Goal: Information Seeking & Learning: Learn about a topic

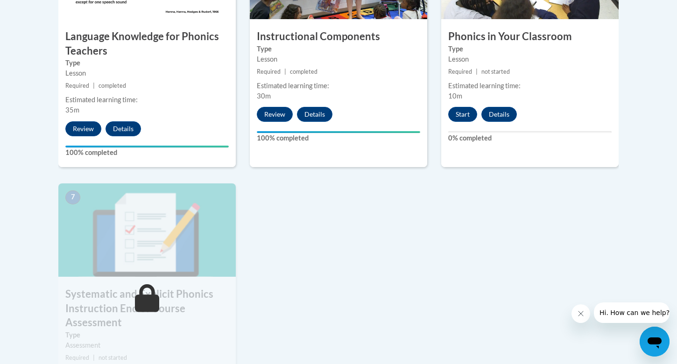
scroll to position [606, 0]
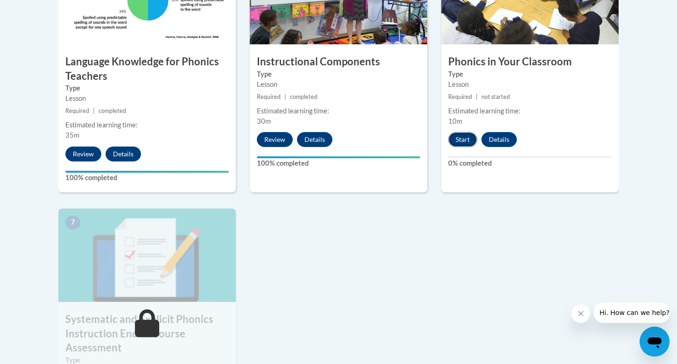
click at [464, 136] on button "Start" at bounding box center [462, 139] width 29 height 15
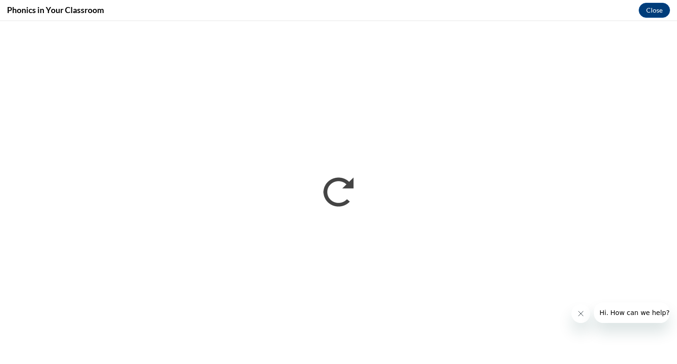
scroll to position [0, 0]
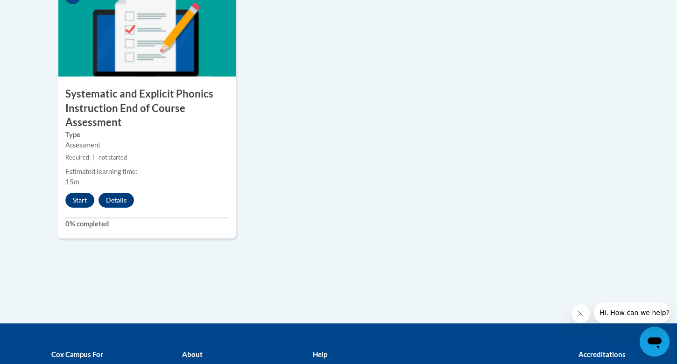
scroll to position [874, 0]
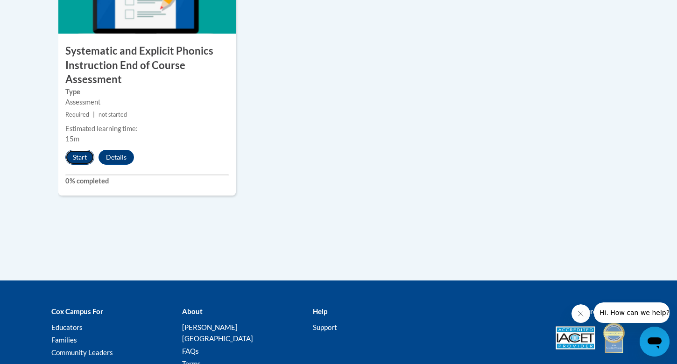
click at [82, 155] on button "Start" at bounding box center [79, 157] width 29 height 15
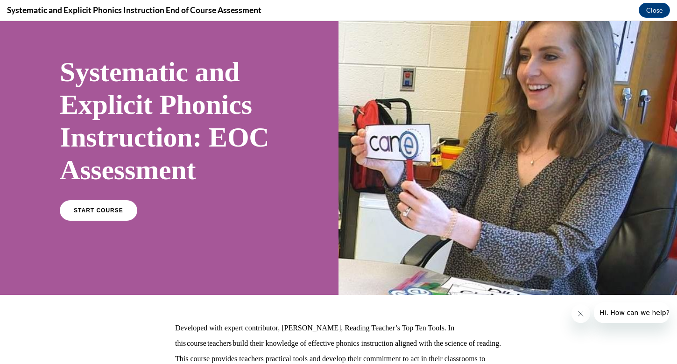
scroll to position [102, 0]
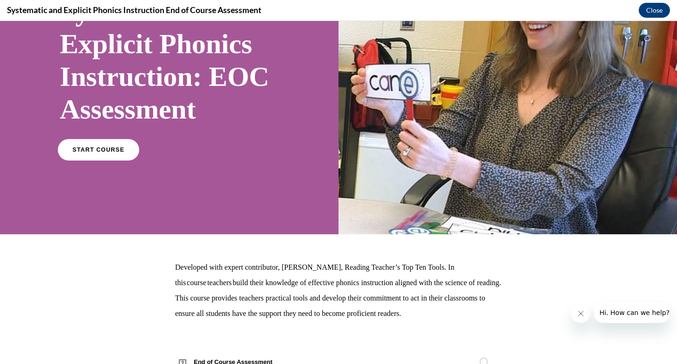
click at [107, 149] on span "START COURSE" at bounding box center [98, 150] width 52 height 7
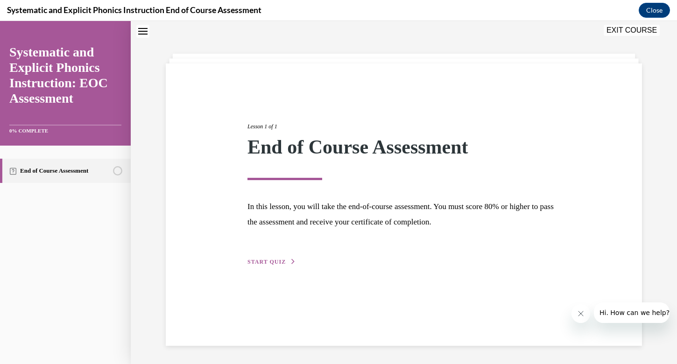
scroll to position [29, 0]
click at [280, 262] on span "START QUIZ" at bounding box center [266, 261] width 38 height 7
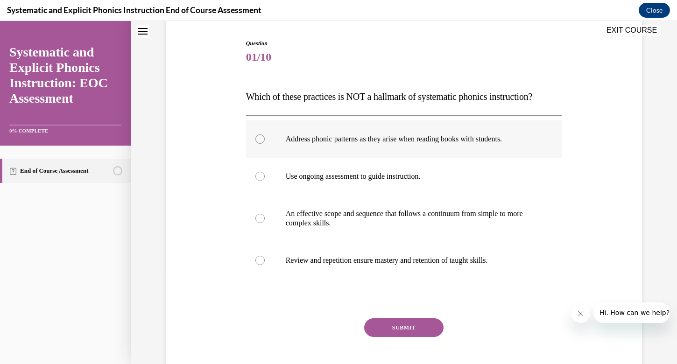
scroll to position [92, 0]
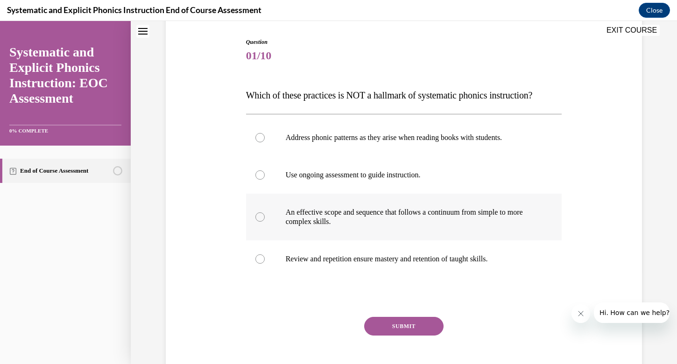
click at [267, 218] on div at bounding box center [404, 217] width 316 height 47
click at [401, 323] on button "SUBMIT" at bounding box center [403, 326] width 79 height 19
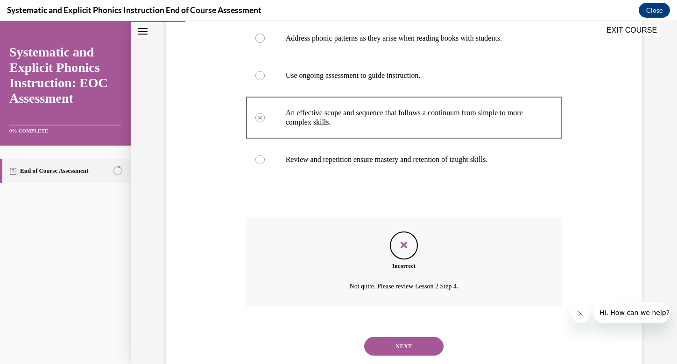
scroll to position [216, 0]
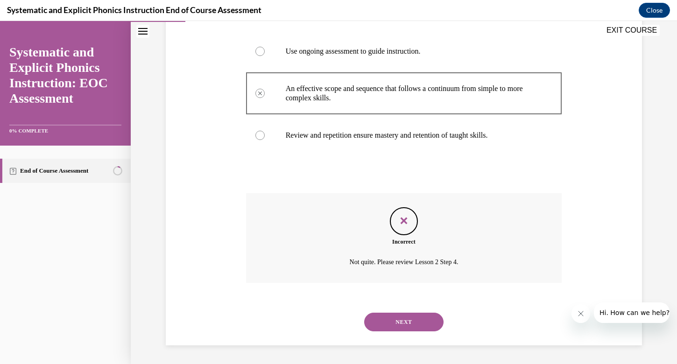
click at [396, 317] on button "NEXT" at bounding box center [403, 322] width 79 height 19
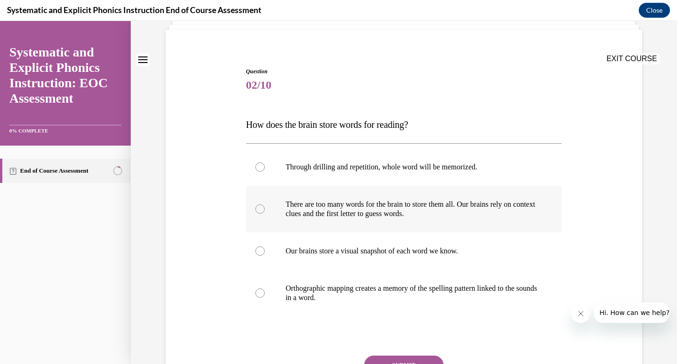
scroll to position [86, 0]
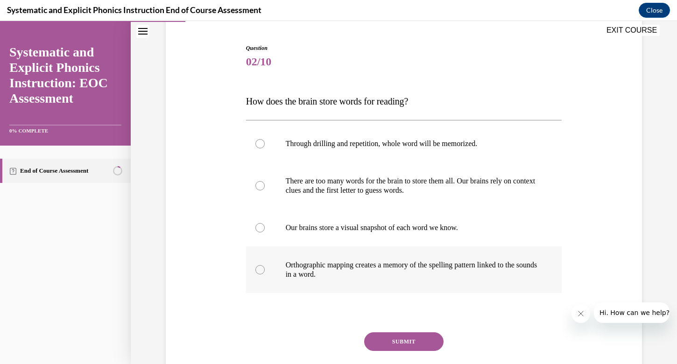
click at [263, 266] on div at bounding box center [259, 269] width 9 height 9
click at [397, 343] on button "SUBMIT" at bounding box center [403, 341] width 79 height 19
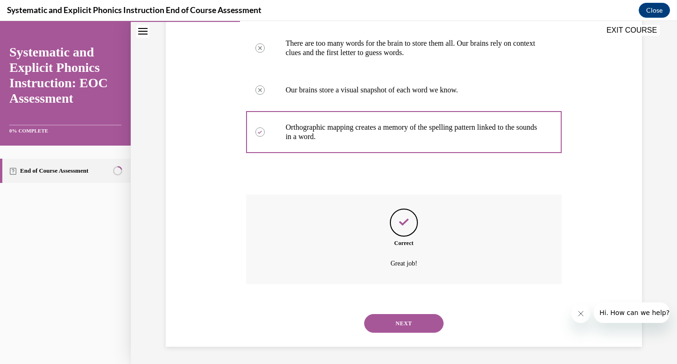
scroll to position [225, 0]
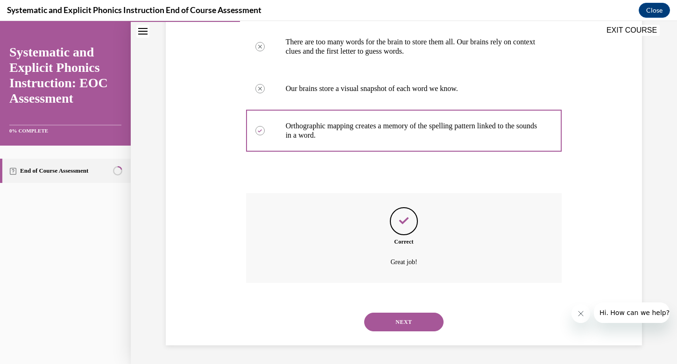
click at [396, 318] on button "NEXT" at bounding box center [403, 322] width 79 height 19
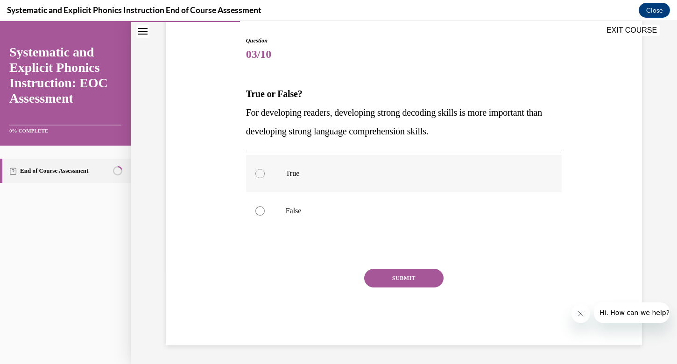
click at [257, 175] on div at bounding box center [259, 173] width 9 height 9
click at [379, 269] on button "SUBMIT" at bounding box center [403, 278] width 79 height 19
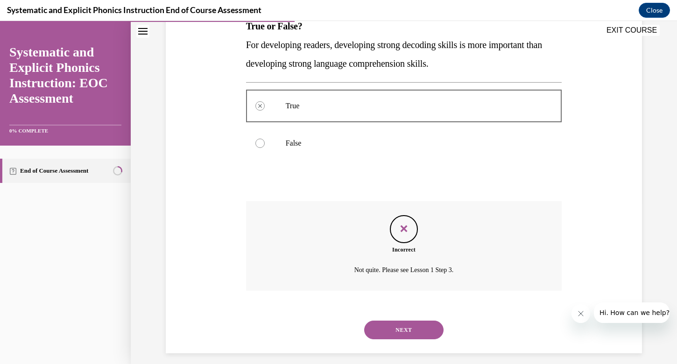
scroll to position [169, 0]
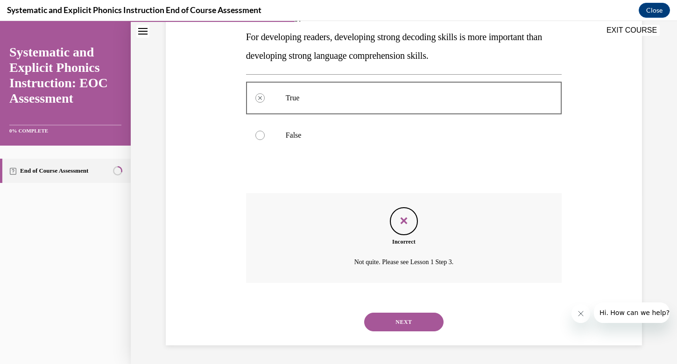
click at [396, 324] on button "NEXT" at bounding box center [403, 322] width 79 height 19
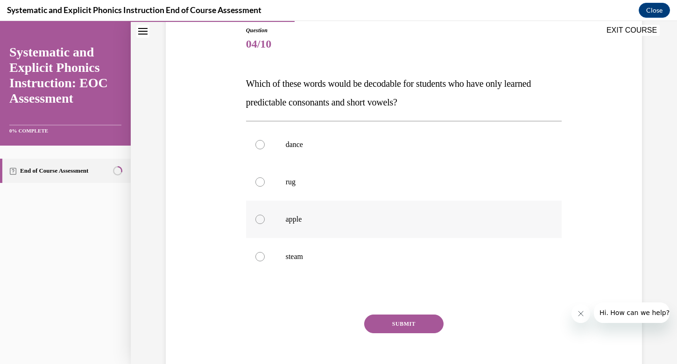
scroll to position [106, 0]
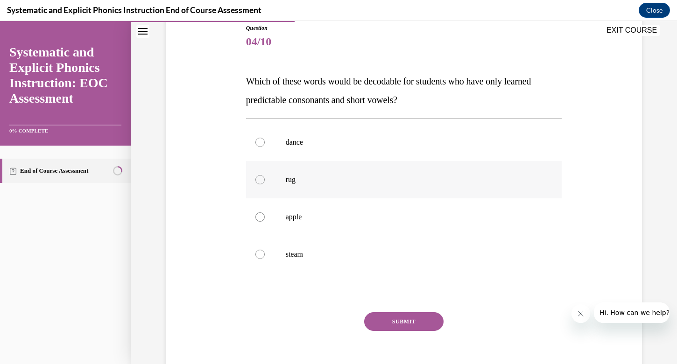
click at [259, 183] on div at bounding box center [259, 179] width 9 height 9
click at [382, 307] on div "Question 04/10 Which of these words would be decodable for students who have on…" at bounding box center [404, 206] width 316 height 365
click at [384, 320] on button "SUBMIT" at bounding box center [403, 321] width 79 height 19
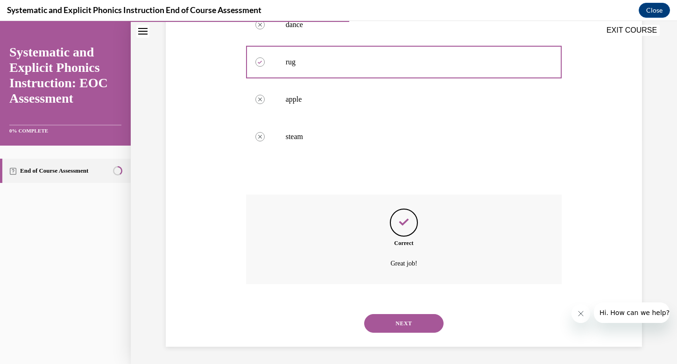
scroll to position [225, 0]
click at [391, 323] on button "NEXT" at bounding box center [403, 322] width 79 height 19
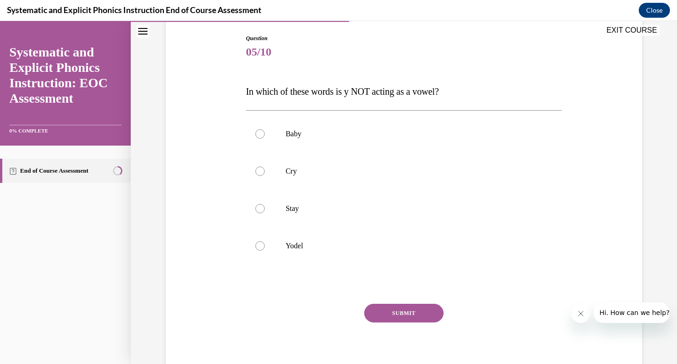
scroll to position [99, 0]
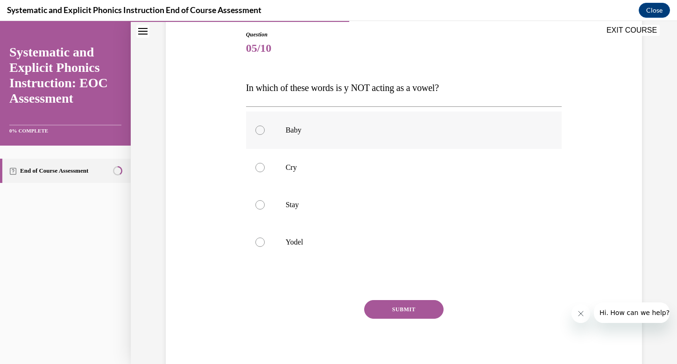
click at [259, 127] on div at bounding box center [259, 130] width 9 height 9
click at [403, 309] on button "SUBMIT" at bounding box center [403, 309] width 79 height 19
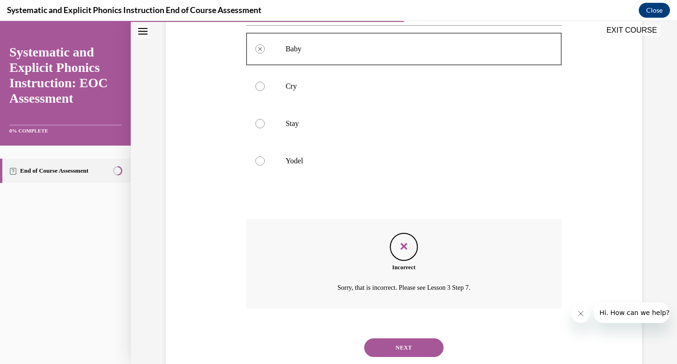
scroll to position [199, 0]
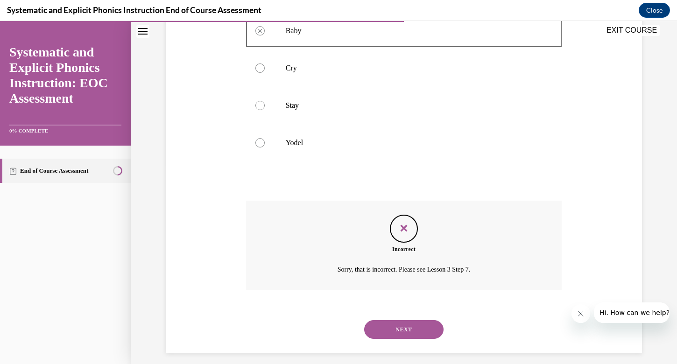
click at [407, 330] on button "NEXT" at bounding box center [403, 329] width 79 height 19
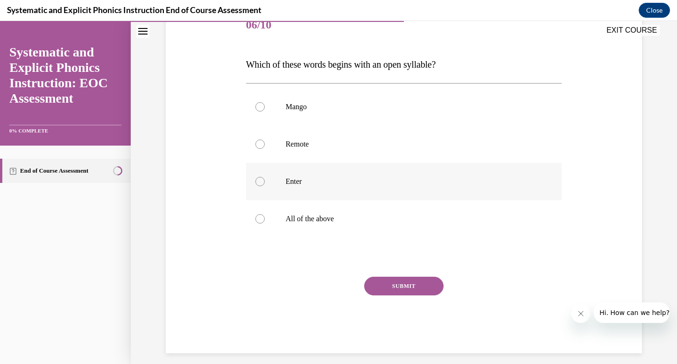
scroll to position [131, 0]
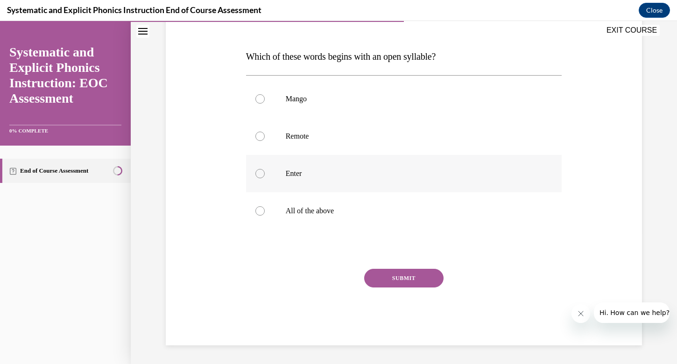
click at [260, 173] on div at bounding box center [259, 173] width 9 height 9
click at [413, 273] on button "SUBMIT" at bounding box center [403, 278] width 79 height 19
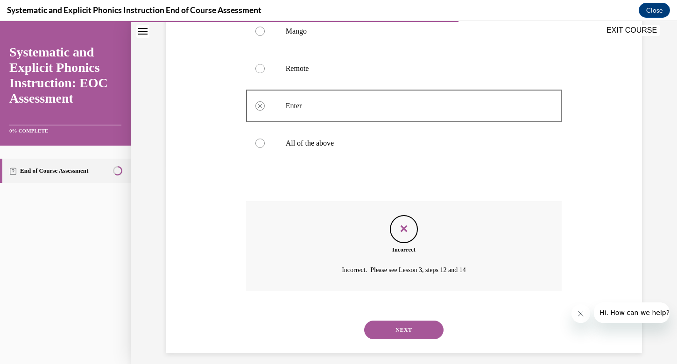
scroll to position [206, 0]
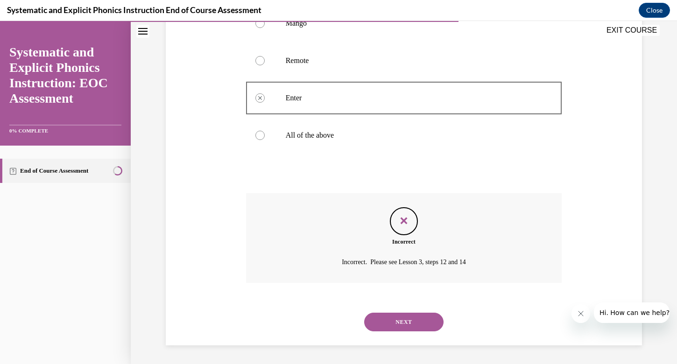
click at [408, 318] on button "NEXT" at bounding box center [403, 322] width 79 height 19
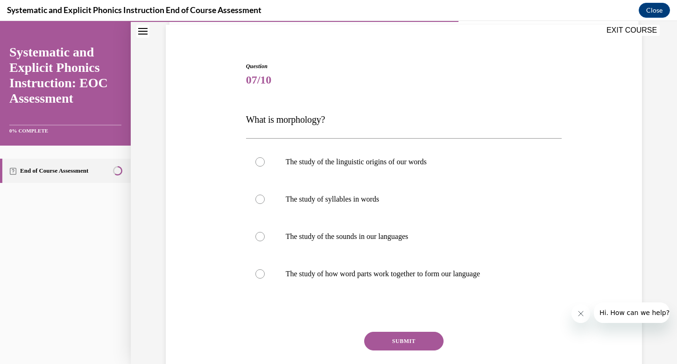
scroll to position [74, 0]
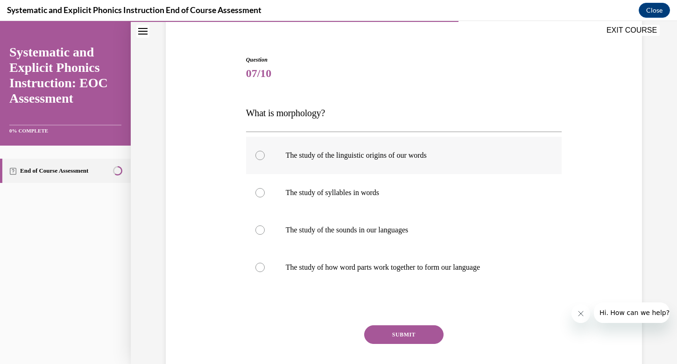
click at [258, 157] on div at bounding box center [259, 155] width 9 height 9
click at [261, 227] on div at bounding box center [259, 229] width 9 height 9
click at [263, 266] on div at bounding box center [259, 267] width 9 height 9
click at [412, 335] on button "SUBMIT" at bounding box center [403, 334] width 79 height 19
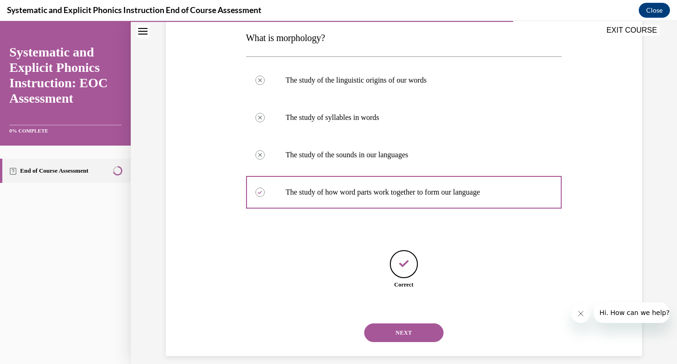
scroll to position [160, 0]
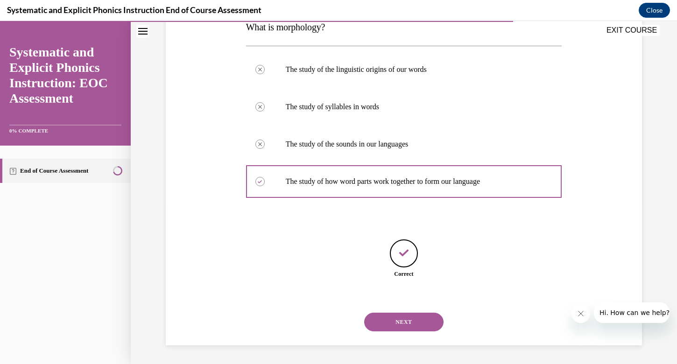
click at [411, 320] on button "NEXT" at bounding box center [403, 322] width 79 height 19
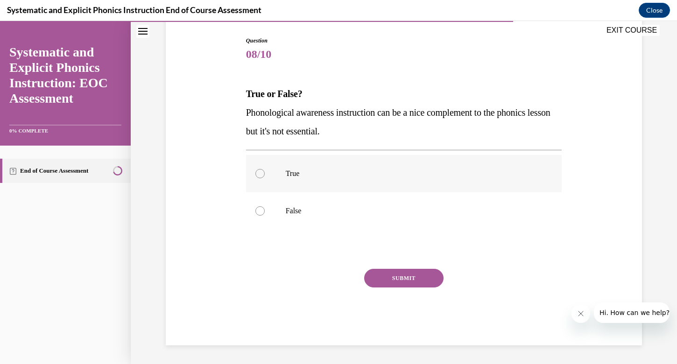
click at [257, 176] on div at bounding box center [259, 173] width 9 height 9
click at [257, 209] on div at bounding box center [259, 210] width 9 height 9
click at [411, 282] on button "SUBMIT" at bounding box center [403, 278] width 79 height 19
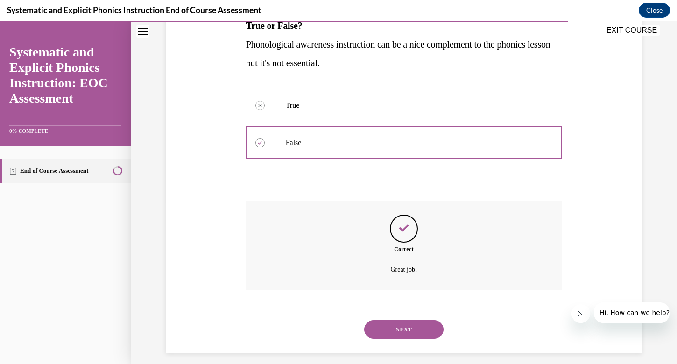
scroll to position [169, 0]
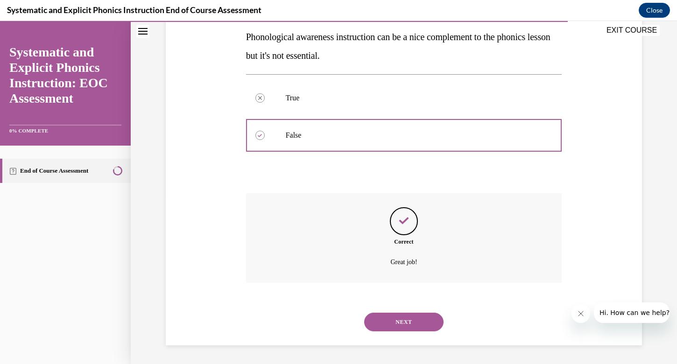
click at [413, 322] on button "NEXT" at bounding box center [403, 322] width 79 height 19
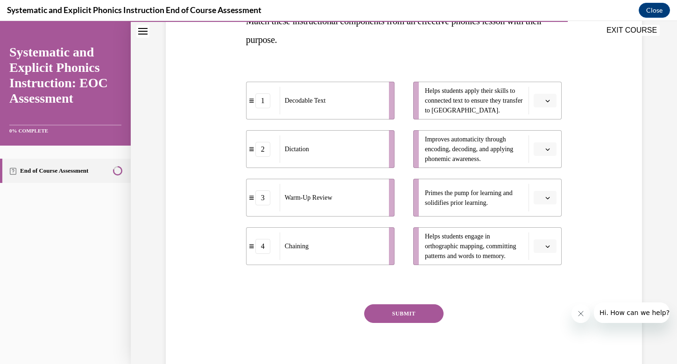
scroll to position [168, 0]
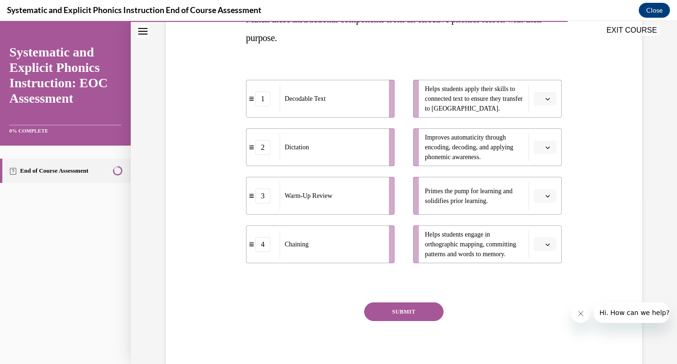
click at [544, 194] on button "button" at bounding box center [545, 196] width 23 height 14
click at [545, 271] on div "3" at bounding box center [543, 272] width 23 height 19
click at [550, 148] on span "button" at bounding box center [547, 147] width 7 height 7
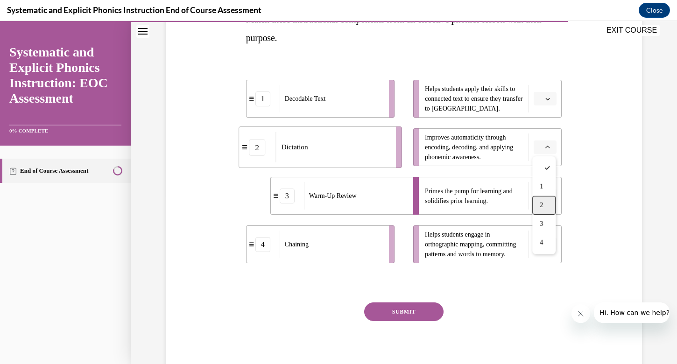
click at [550, 208] on div "2" at bounding box center [543, 205] width 23 height 19
click at [548, 242] on icon "button" at bounding box center [547, 244] width 5 height 5
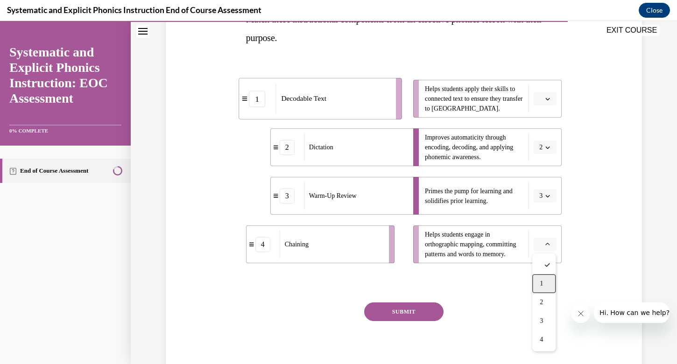
click at [547, 285] on div "1" at bounding box center [543, 284] width 23 height 19
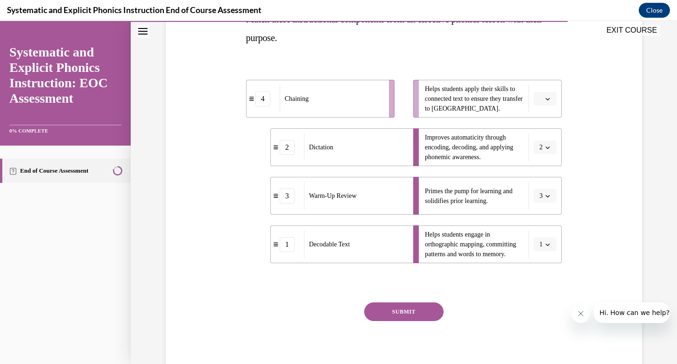
click at [554, 103] on button "button" at bounding box center [545, 99] width 23 height 14
click at [552, 192] on div "4" at bounding box center [543, 194] width 23 height 19
click at [405, 314] on button "SUBMIT" at bounding box center [403, 312] width 79 height 19
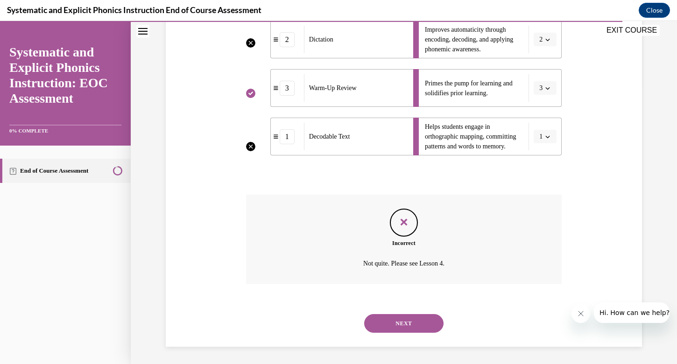
scroll to position [277, 0]
click at [407, 323] on button "NEXT" at bounding box center [403, 322] width 79 height 19
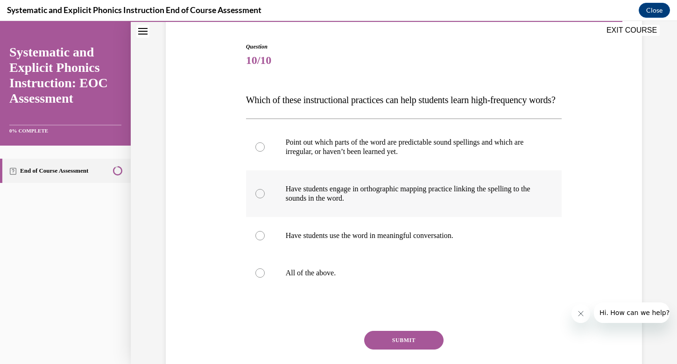
scroll to position [89, 0]
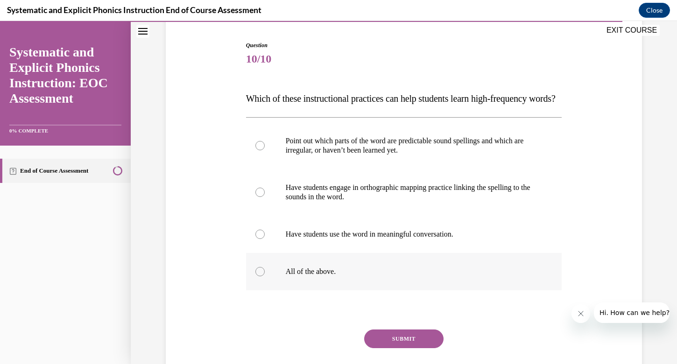
click at [255, 290] on div at bounding box center [404, 271] width 316 height 37
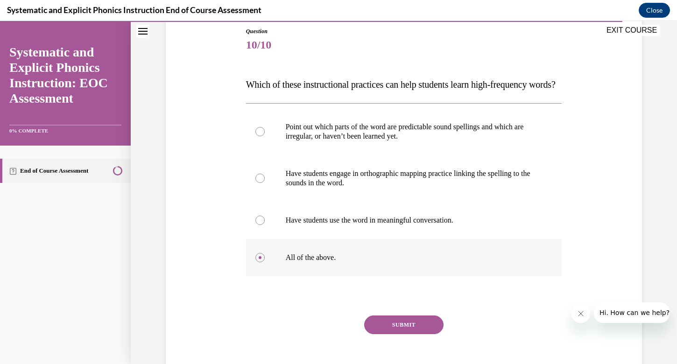
scroll to position [105, 0]
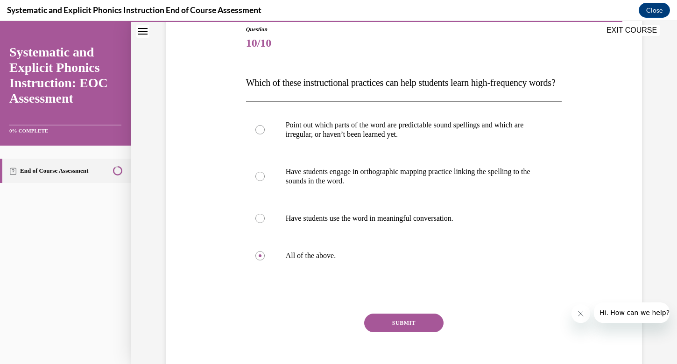
click at [399, 354] on div "SUBMIT" at bounding box center [404, 337] width 316 height 47
click at [398, 332] on button "SUBMIT" at bounding box center [403, 323] width 79 height 19
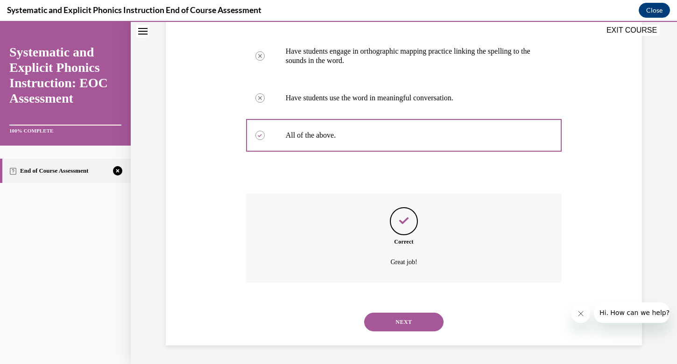
scroll to position [244, 0]
click at [387, 330] on button "NEXT" at bounding box center [403, 322] width 79 height 19
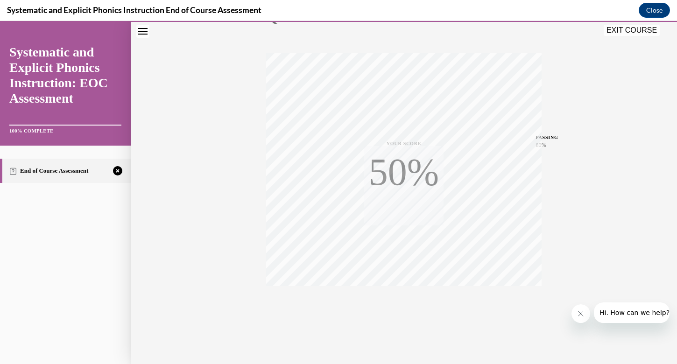
scroll to position [135, 0]
click at [400, 309] on icon "button" at bounding box center [403, 307] width 33 height 10
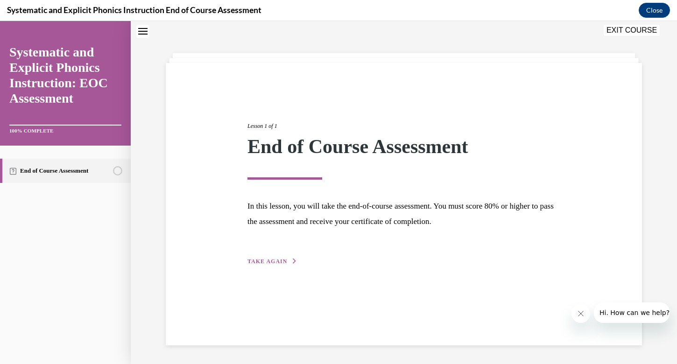
click at [281, 261] on span "TAKE AGAIN" at bounding box center [267, 261] width 40 height 7
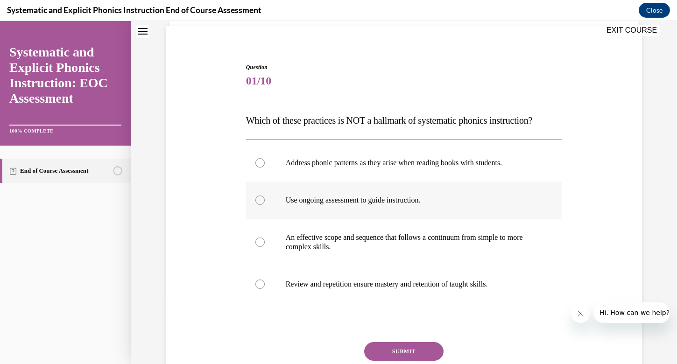
scroll to position [68, 0]
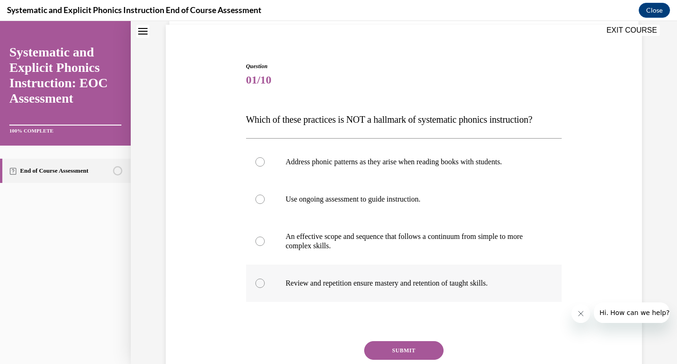
click at [260, 276] on div at bounding box center [404, 283] width 316 height 37
click at [390, 352] on button "SUBMIT" at bounding box center [403, 350] width 79 height 19
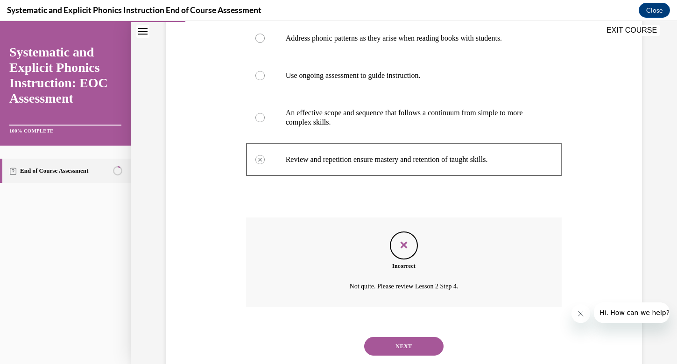
scroll to position [216, 0]
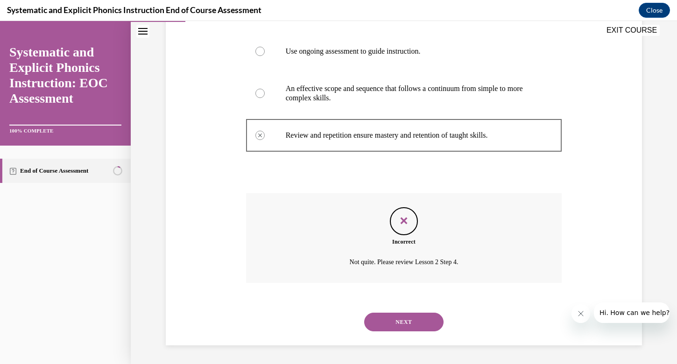
click at [399, 323] on button "NEXT" at bounding box center [403, 322] width 79 height 19
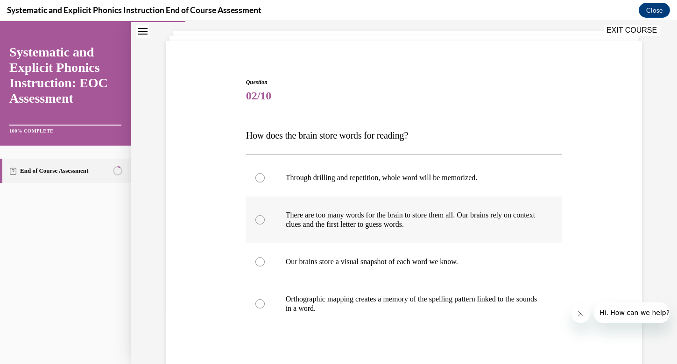
scroll to position [55, 0]
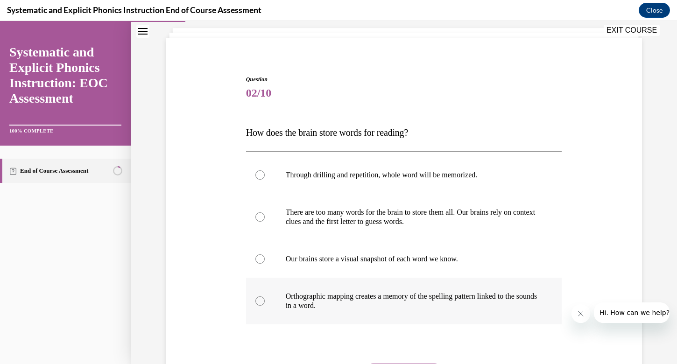
click at [265, 296] on div at bounding box center [404, 301] width 316 height 47
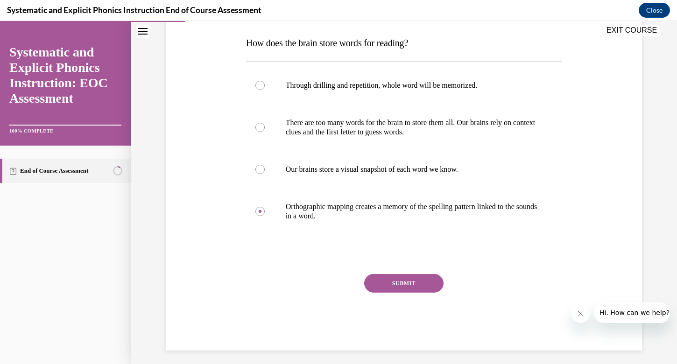
click at [381, 281] on button "SUBMIT" at bounding box center [403, 283] width 79 height 19
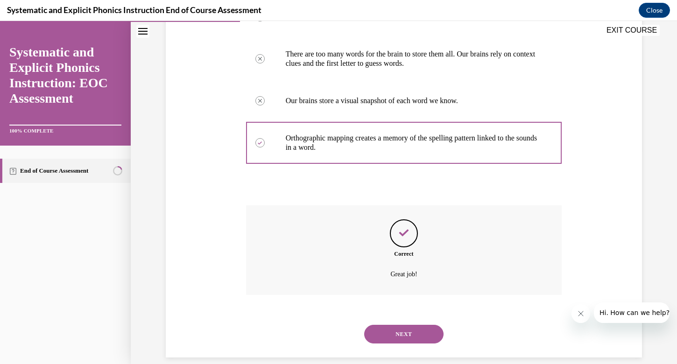
scroll to position [225, 0]
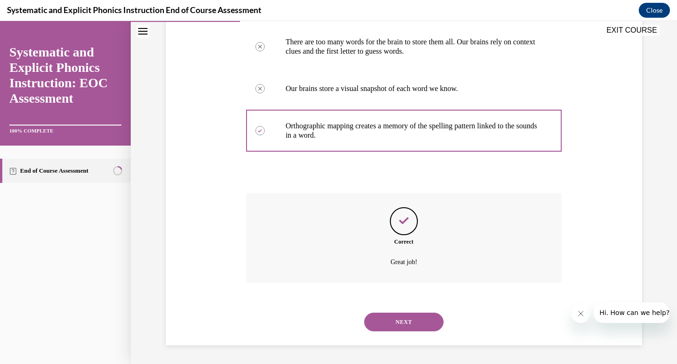
click at [399, 321] on button "NEXT" at bounding box center [403, 322] width 79 height 19
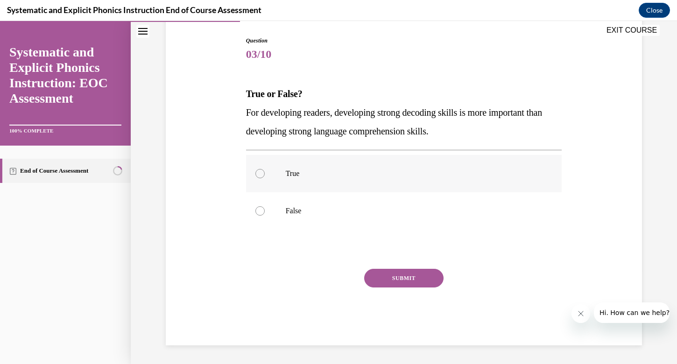
click at [261, 181] on div at bounding box center [404, 173] width 316 height 37
click at [409, 277] on button "SUBMIT" at bounding box center [403, 278] width 79 height 19
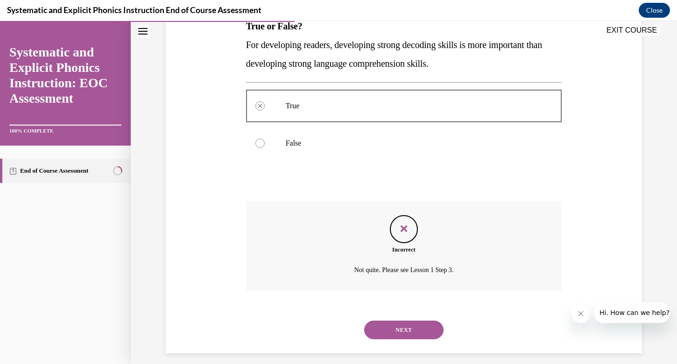
scroll to position [169, 0]
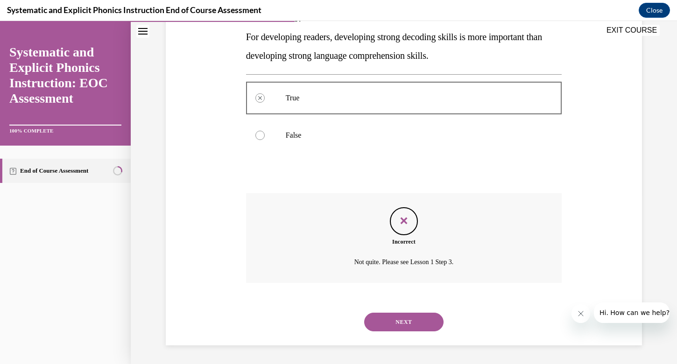
click at [408, 321] on button "NEXT" at bounding box center [403, 322] width 79 height 19
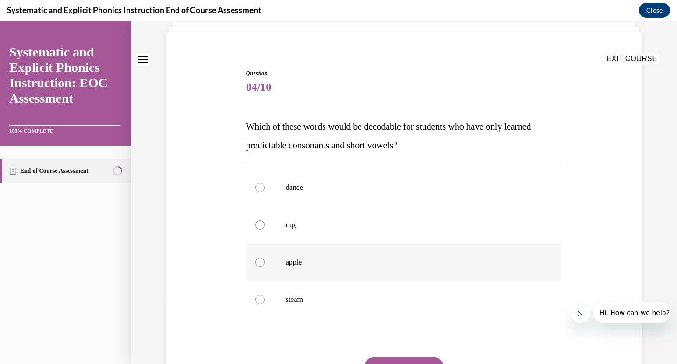
scroll to position [79, 0]
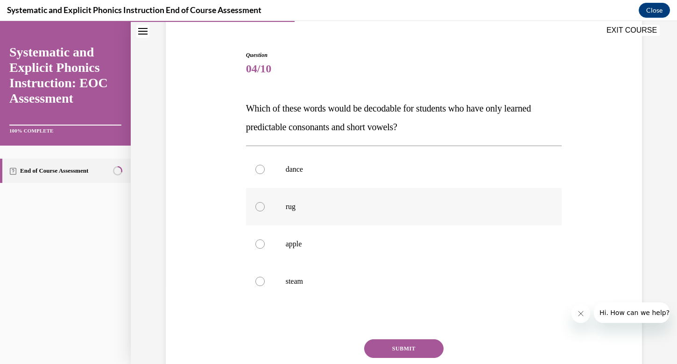
click at [257, 202] on div at bounding box center [404, 206] width 316 height 37
click at [385, 341] on button "SUBMIT" at bounding box center [403, 348] width 79 height 19
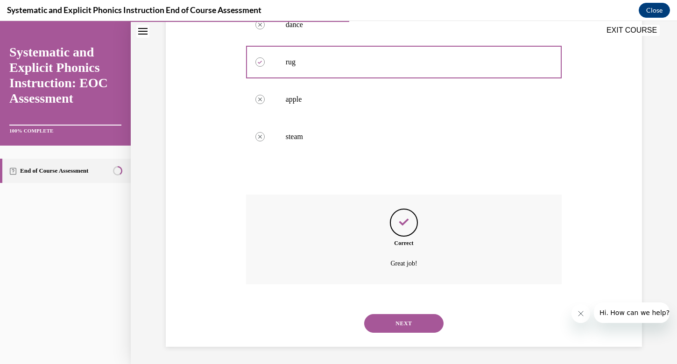
scroll to position [225, 0]
click at [394, 327] on button "NEXT" at bounding box center [403, 322] width 79 height 19
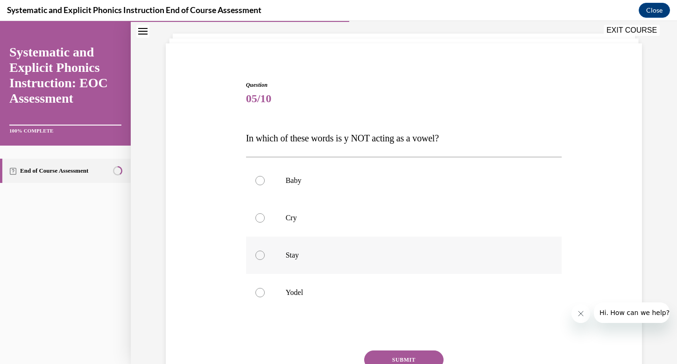
scroll to position [53, 0]
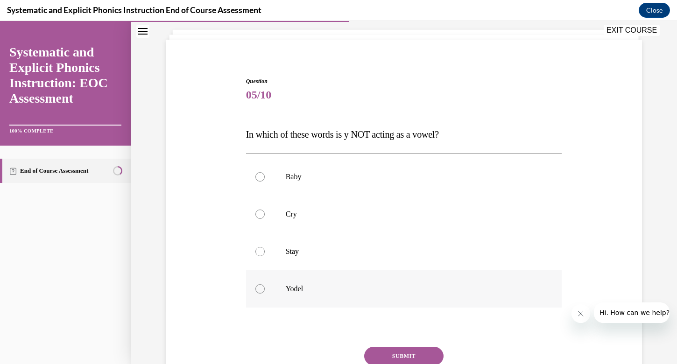
click at [264, 290] on div at bounding box center [259, 288] width 9 height 9
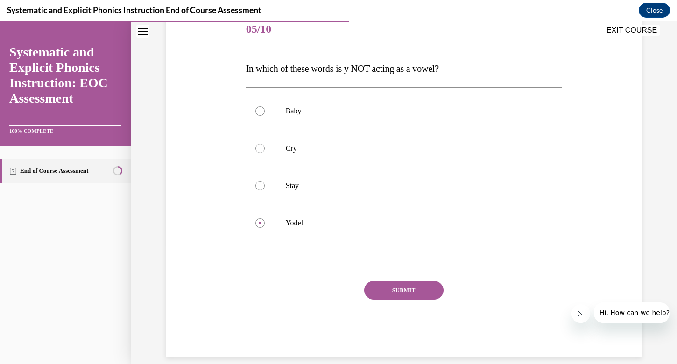
click at [408, 290] on button "SUBMIT" at bounding box center [403, 290] width 79 height 19
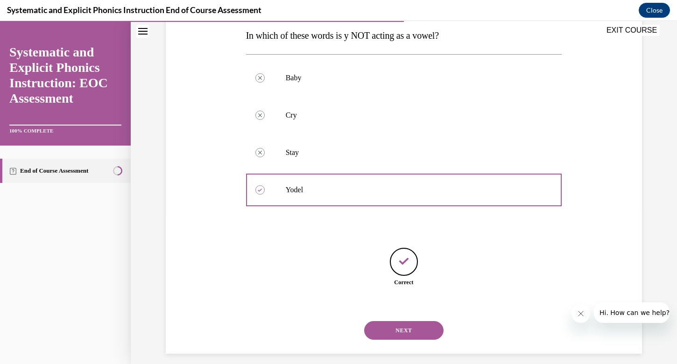
scroll to position [160, 0]
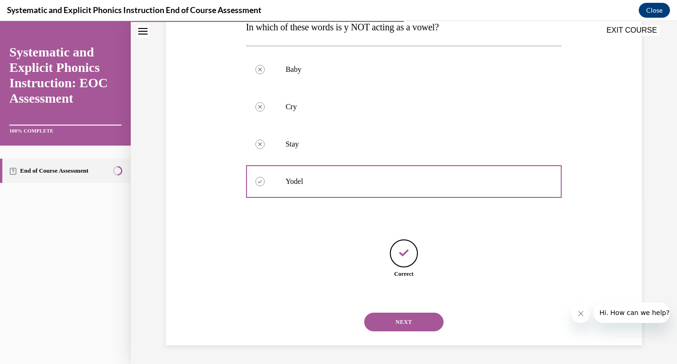
click at [407, 322] on button "NEXT" at bounding box center [403, 322] width 79 height 19
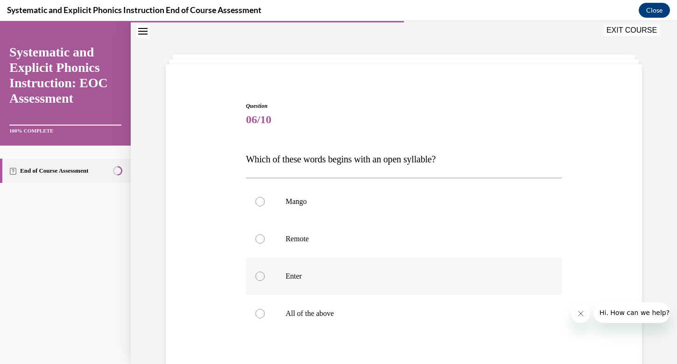
scroll to position [70, 0]
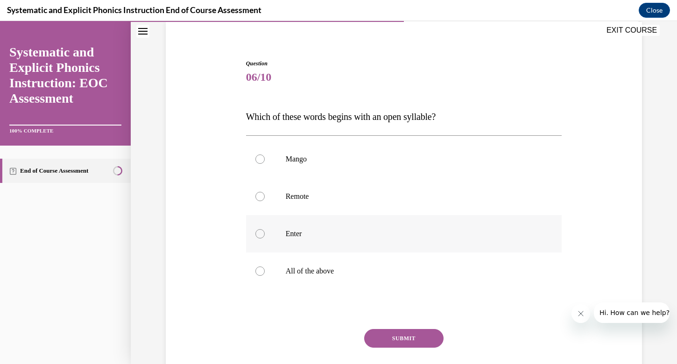
click at [255, 232] on div at bounding box center [404, 233] width 316 height 37
click at [406, 335] on button "SUBMIT" at bounding box center [403, 338] width 79 height 19
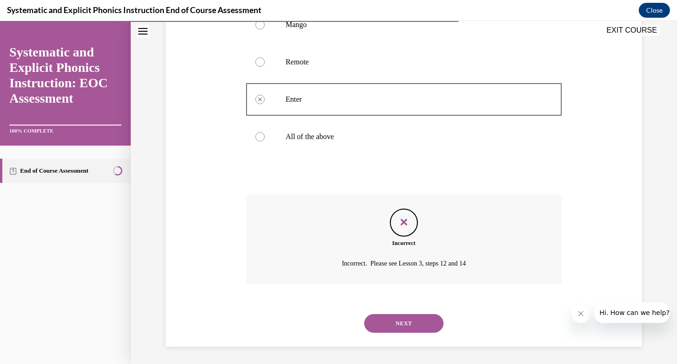
scroll to position [206, 0]
click at [406, 312] on div "NEXT" at bounding box center [404, 321] width 316 height 37
click at [406, 317] on button "NEXT" at bounding box center [403, 322] width 79 height 19
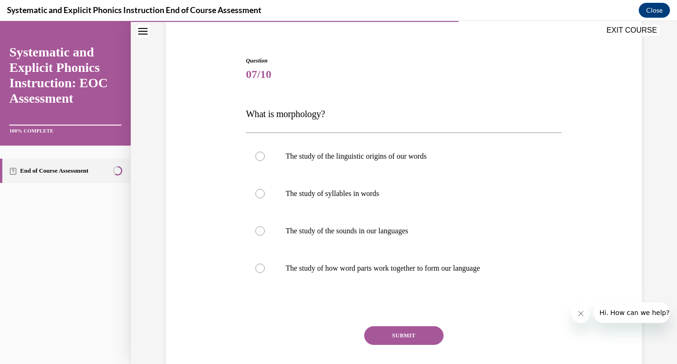
scroll to position [77, 0]
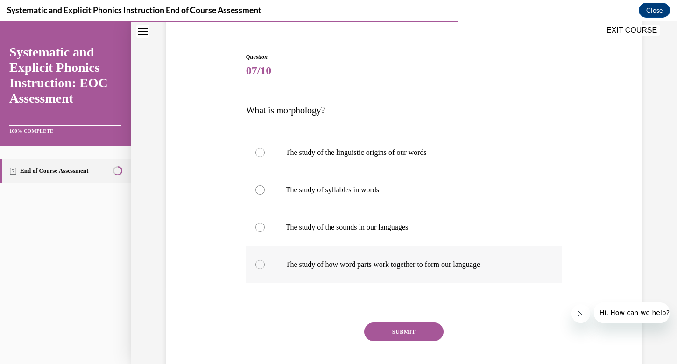
click at [264, 265] on div at bounding box center [259, 264] width 9 height 9
click at [388, 333] on button "SUBMIT" at bounding box center [403, 332] width 79 height 19
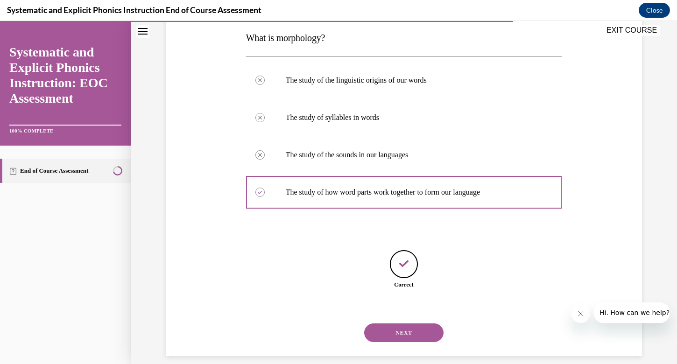
scroll to position [160, 0]
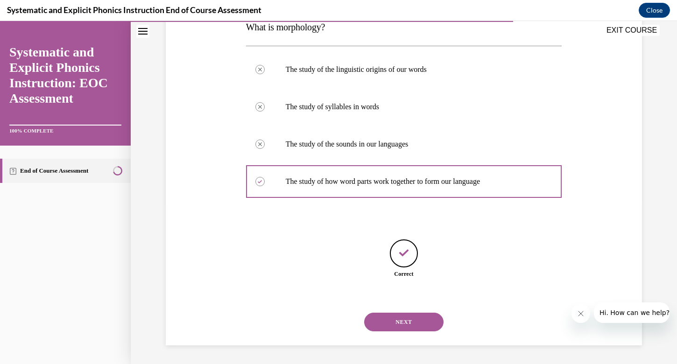
click at [403, 318] on button "NEXT" at bounding box center [403, 322] width 79 height 19
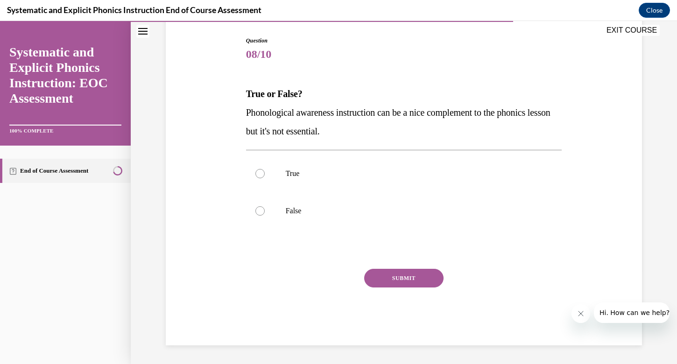
scroll to position [93, 0]
click at [258, 179] on div at bounding box center [404, 173] width 316 height 37
click at [266, 205] on div at bounding box center [404, 210] width 316 height 37
click at [383, 283] on button "SUBMIT" at bounding box center [403, 278] width 79 height 19
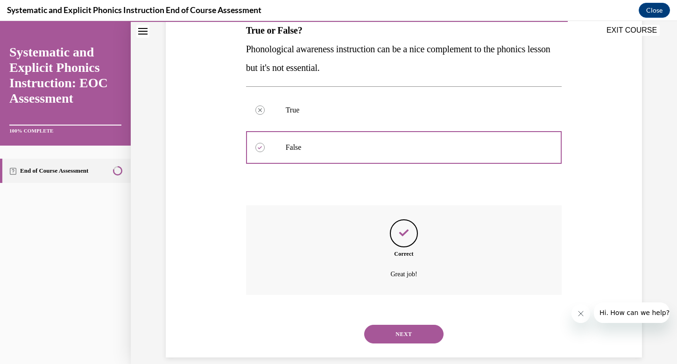
scroll to position [169, 0]
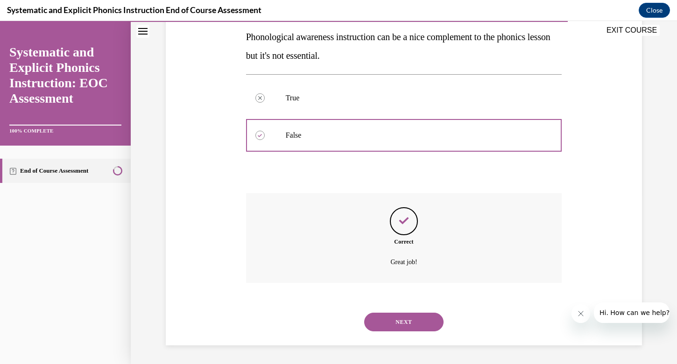
click at [408, 321] on button "NEXT" at bounding box center [403, 322] width 79 height 19
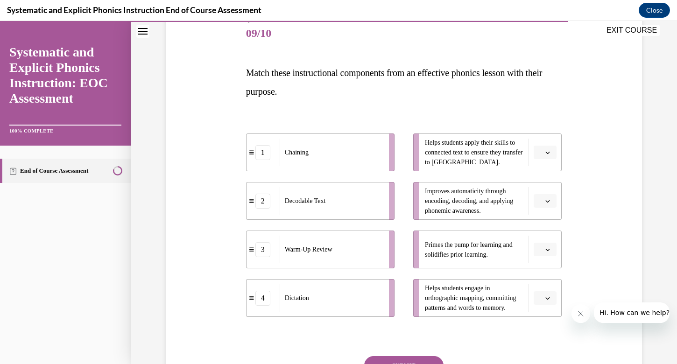
scroll to position [115, 0]
click at [546, 153] on icon "button" at bounding box center [547, 152] width 5 height 5
click at [549, 190] on div "1" at bounding box center [543, 191] width 23 height 19
click at [546, 249] on icon "button" at bounding box center [547, 249] width 5 height 5
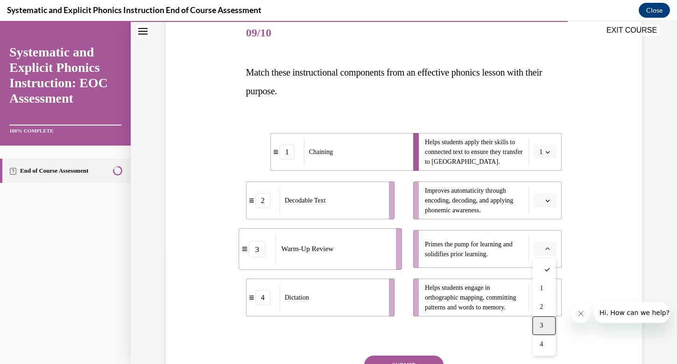
click at [544, 321] on div "3" at bounding box center [543, 326] width 23 height 19
click at [546, 198] on icon "button" at bounding box center [547, 200] width 5 height 5
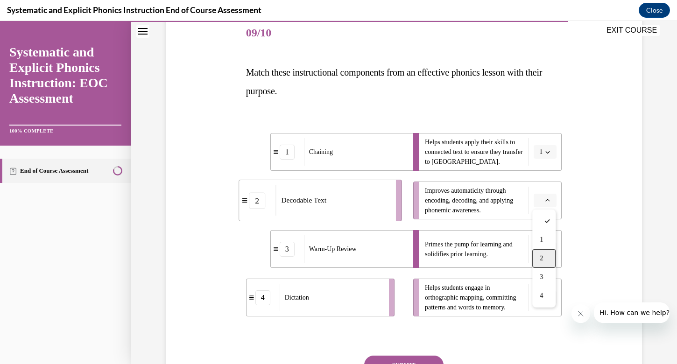
click at [546, 258] on div "2" at bounding box center [543, 258] width 23 height 19
click at [544, 303] on button "button" at bounding box center [545, 298] width 23 height 14
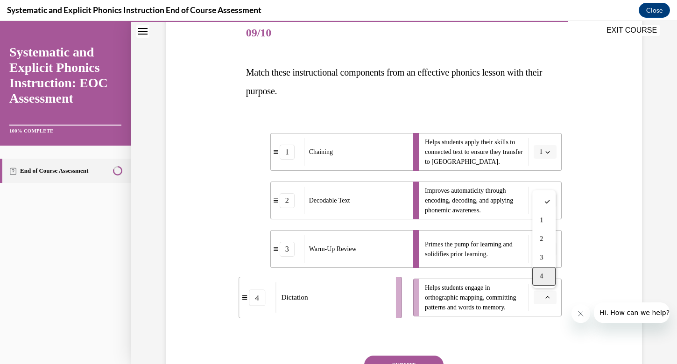
click at [539, 280] on div "4" at bounding box center [543, 276] width 23 height 19
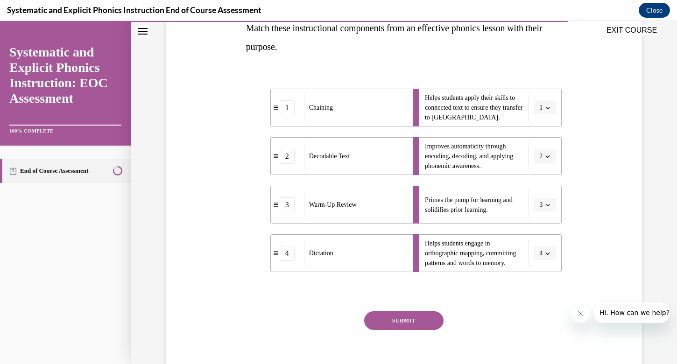
click at [434, 315] on button "SUBMIT" at bounding box center [403, 320] width 79 height 19
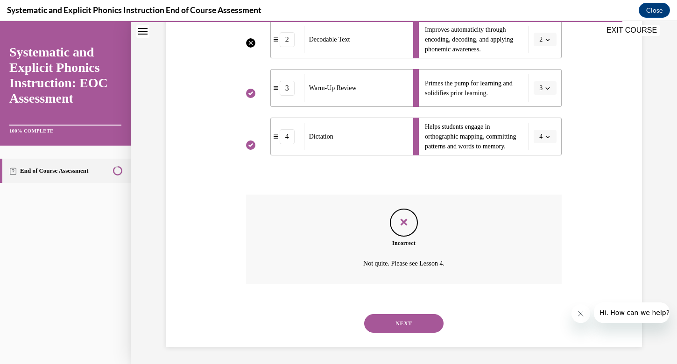
scroll to position [277, 0]
click at [423, 327] on button "NEXT" at bounding box center [403, 322] width 79 height 19
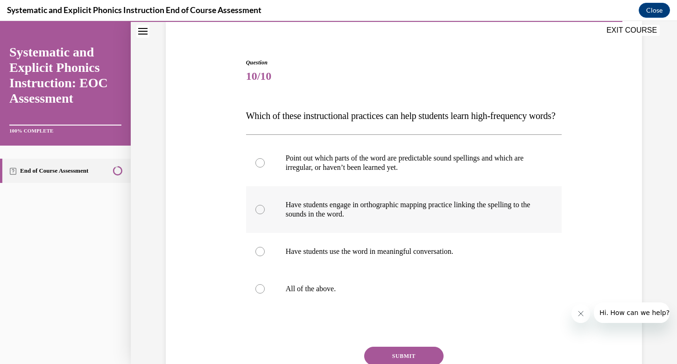
scroll to position [77, 0]
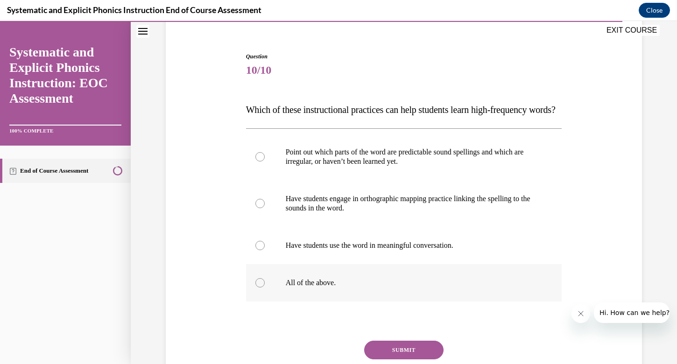
click at [261, 288] on div at bounding box center [259, 282] width 9 height 9
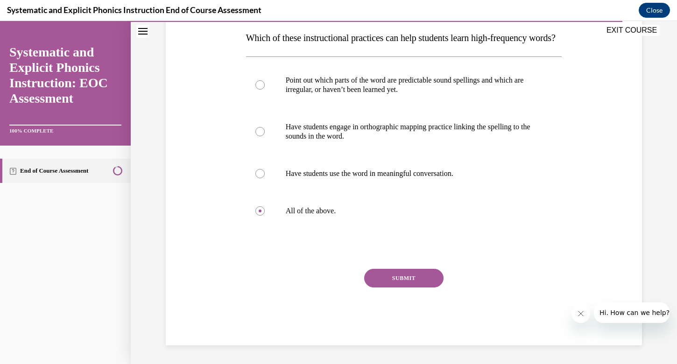
click at [391, 288] on button "SUBMIT" at bounding box center [403, 278] width 79 height 19
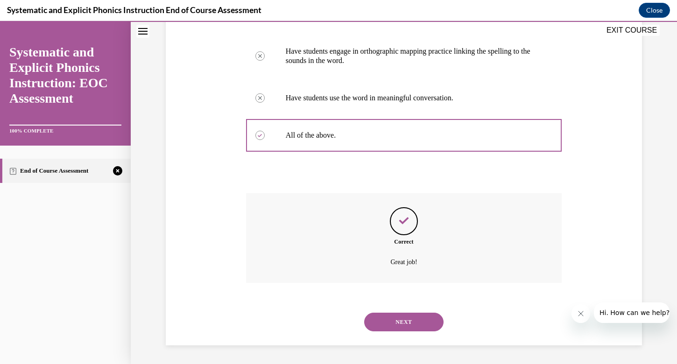
scroll to position [244, 0]
click at [405, 318] on button "NEXT" at bounding box center [403, 322] width 79 height 19
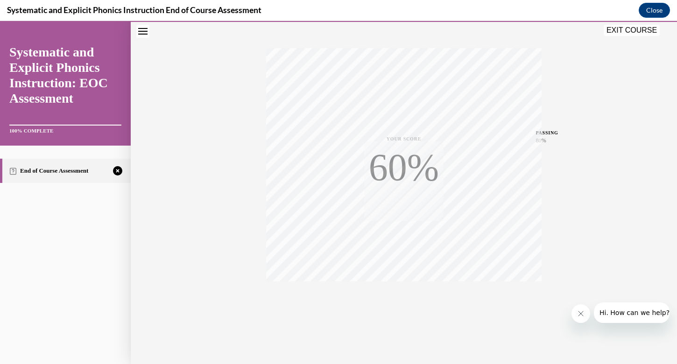
scroll to position [135, 0]
click at [401, 291] on span "TAKE AGAIN" at bounding box center [403, 293] width 33 height 5
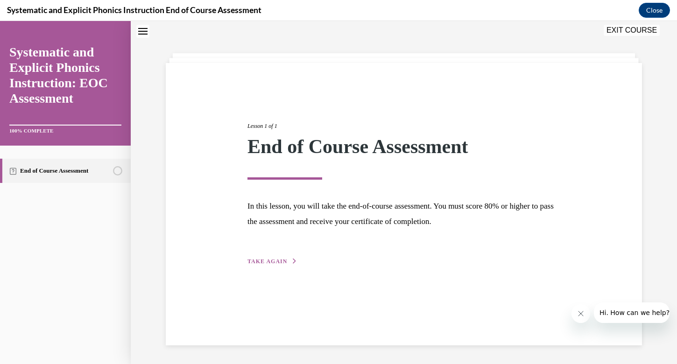
click at [261, 265] on button "TAKE AGAIN" at bounding box center [272, 261] width 50 height 8
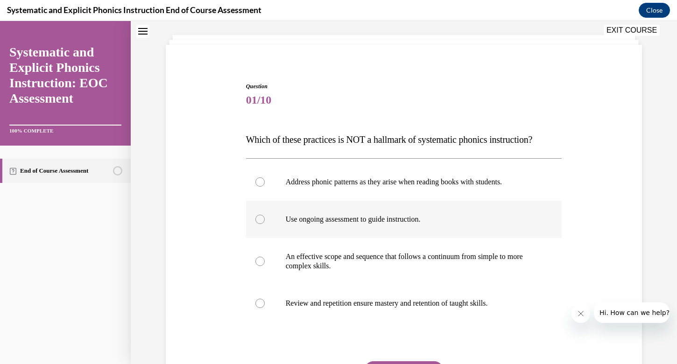
scroll to position [49, 0]
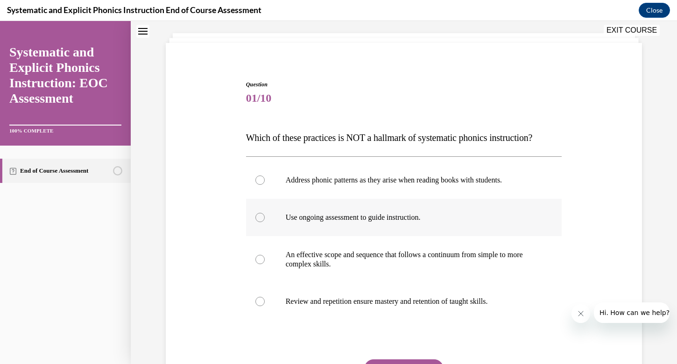
click at [257, 215] on div at bounding box center [259, 217] width 9 height 9
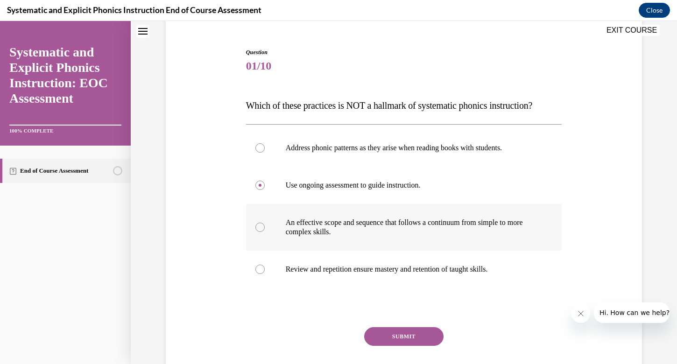
scroll to position [83, 0]
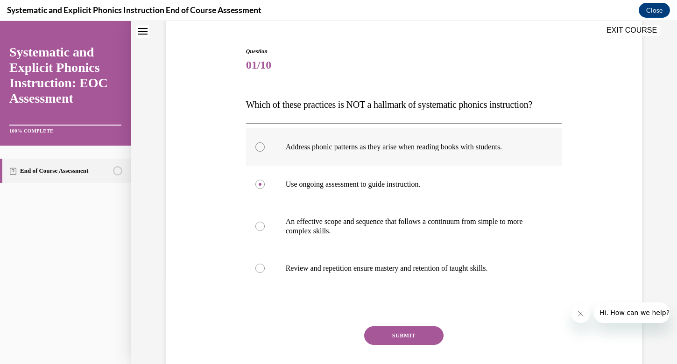
click at [259, 151] on div at bounding box center [259, 146] width 9 height 9
click at [386, 332] on button "SUBMIT" at bounding box center [403, 335] width 79 height 19
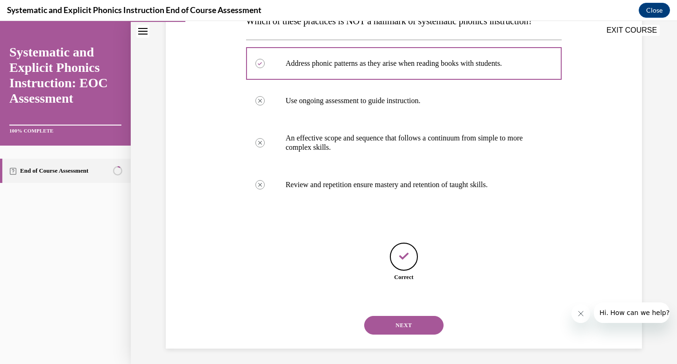
scroll to position [169, 0]
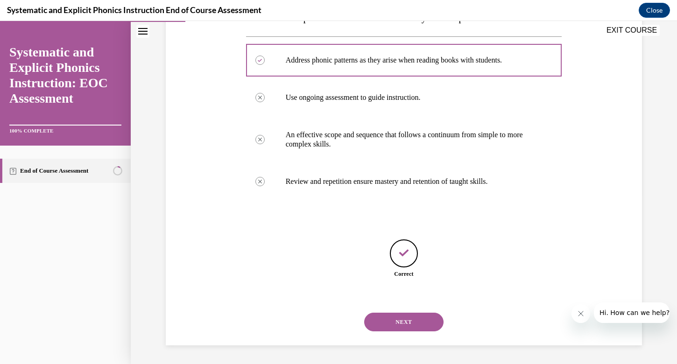
click at [400, 331] on button "NEXT" at bounding box center [403, 322] width 79 height 19
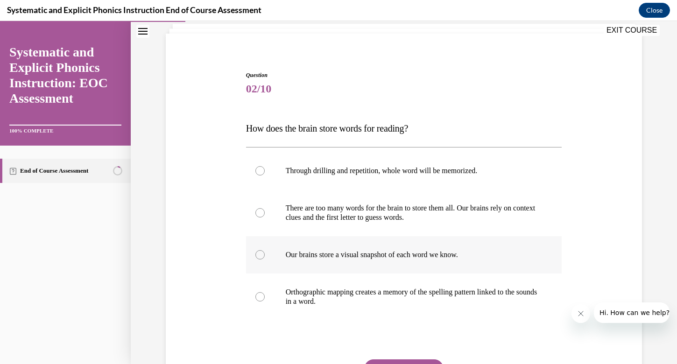
scroll to position [84, 0]
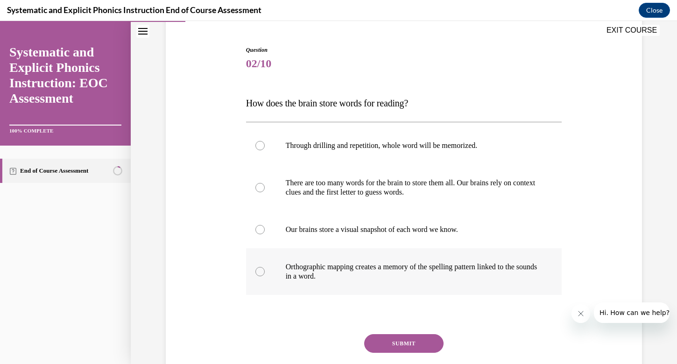
click at [261, 267] on div at bounding box center [259, 271] width 9 height 9
click at [404, 344] on button "SUBMIT" at bounding box center [403, 343] width 79 height 19
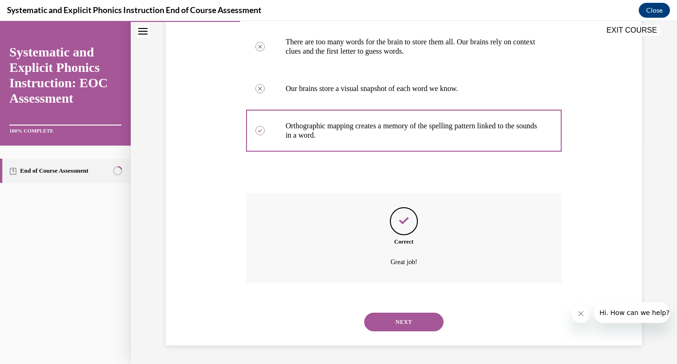
click at [405, 325] on button "NEXT" at bounding box center [403, 322] width 79 height 19
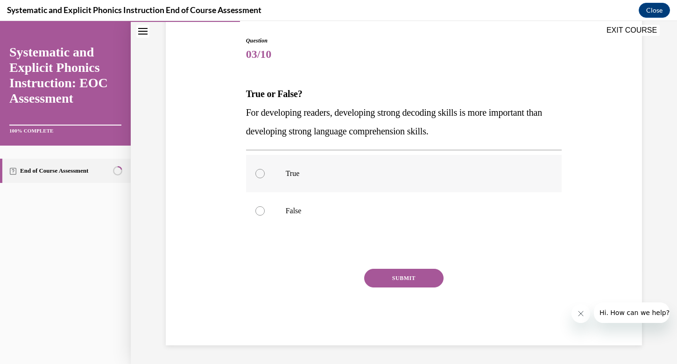
click at [263, 172] on div at bounding box center [259, 173] width 9 height 9
click at [384, 279] on button "SUBMIT" at bounding box center [403, 278] width 79 height 19
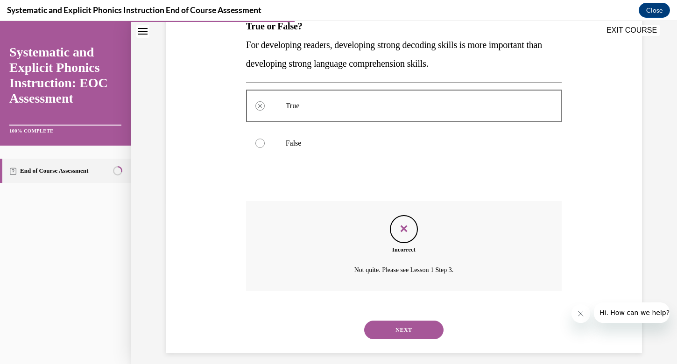
scroll to position [169, 0]
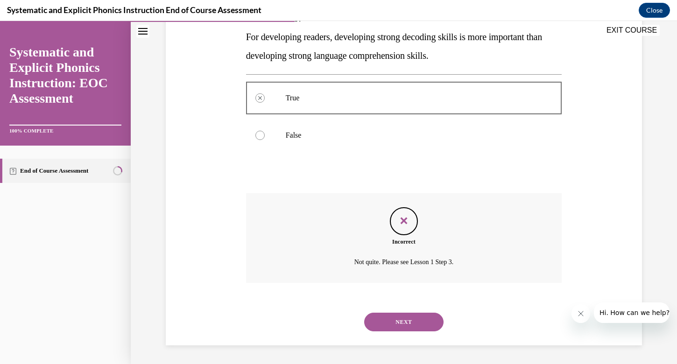
click at [401, 324] on button "NEXT" at bounding box center [403, 322] width 79 height 19
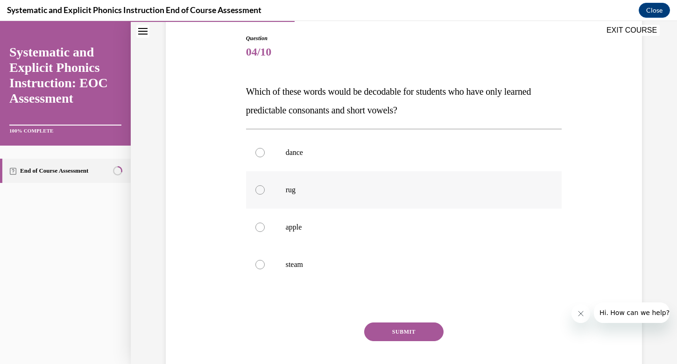
scroll to position [103, 0]
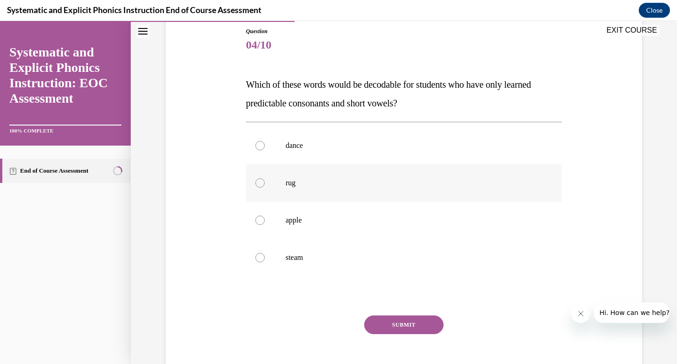
click at [257, 180] on div at bounding box center [259, 182] width 9 height 9
click at [399, 326] on button "SUBMIT" at bounding box center [403, 325] width 79 height 19
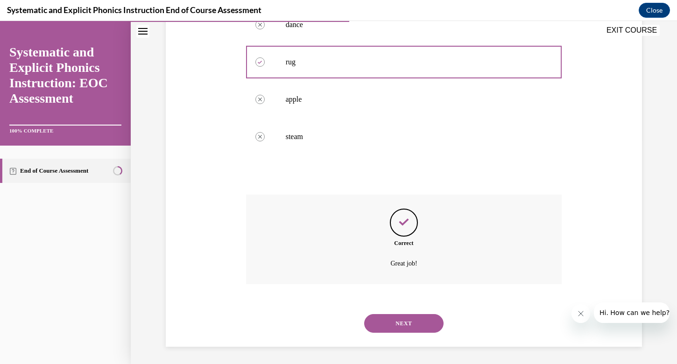
scroll to position [225, 0]
click at [406, 322] on button "NEXT" at bounding box center [403, 322] width 79 height 19
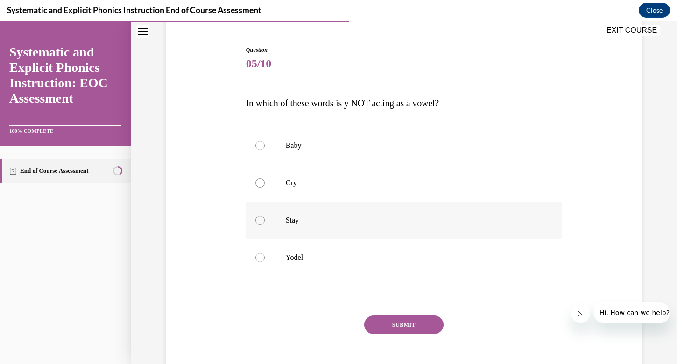
scroll to position [91, 0]
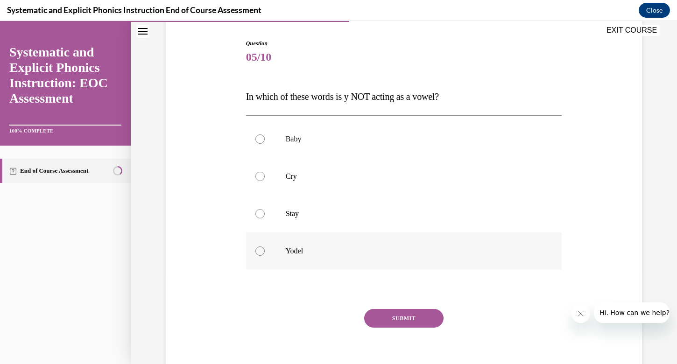
click at [259, 251] on div at bounding box center [259, 250] width 9 height 9
click at [392, 316] on button "SUBMIT" at bounding box center [403, 318] width 79 height 19
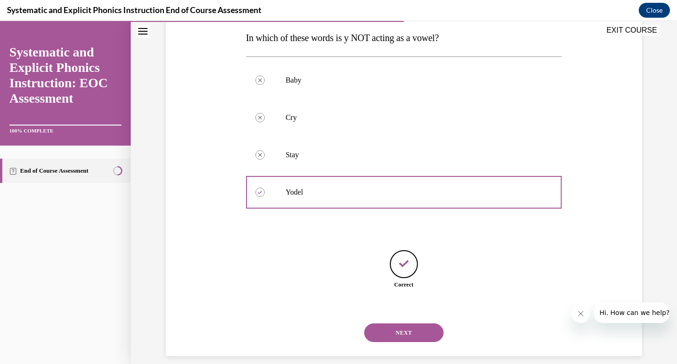
scroll to position [160, 0]
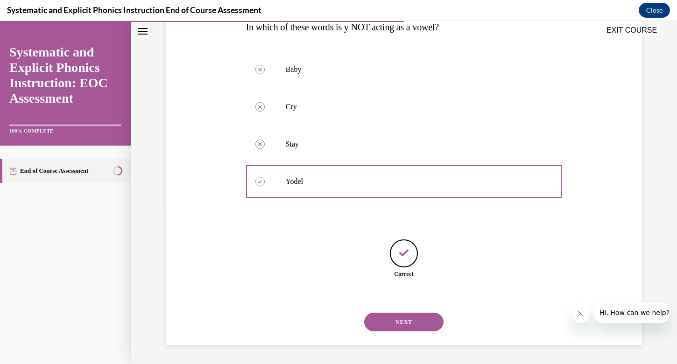
click at [396, 324] on button "NEXT" at bounding box center [403, 322] width 79 height 19
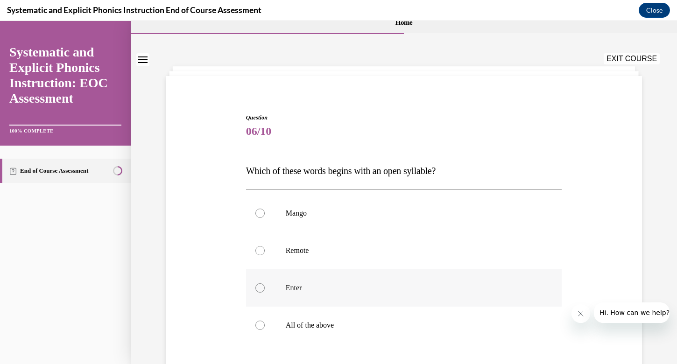
scroll to position [22, 0]
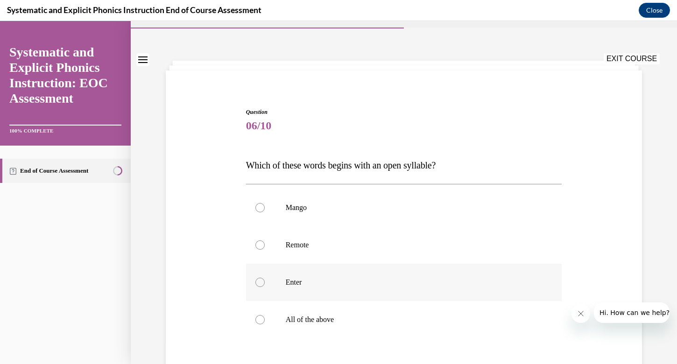
click at [261, 284] on div at bounding box center [259, 282] width 9 height 9
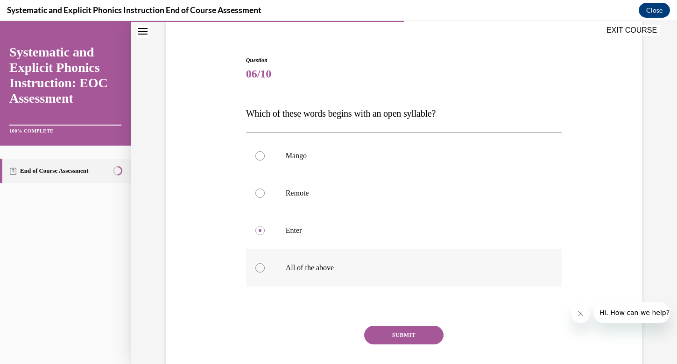
scroll to position [74, 0]
click at [389, 330] on button "SUBMIT" at bounding box center [403, 334] width 79 height 19
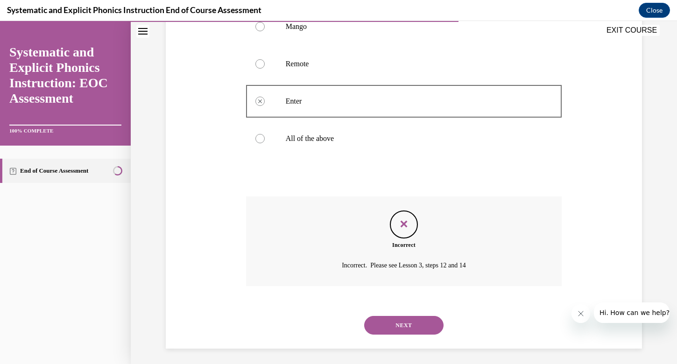
scroll to position [206, 0]
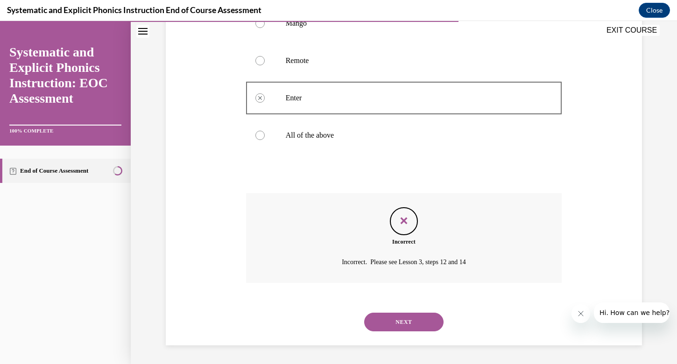
click at [397, 323] on button "NEXT" at bounding box center [403, 322] width 79 height 19
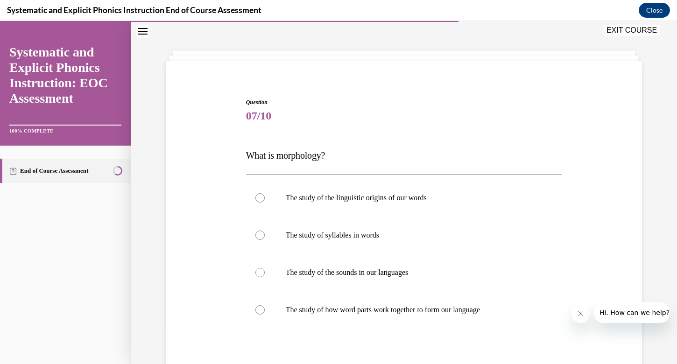
scroll to position [59, 0]
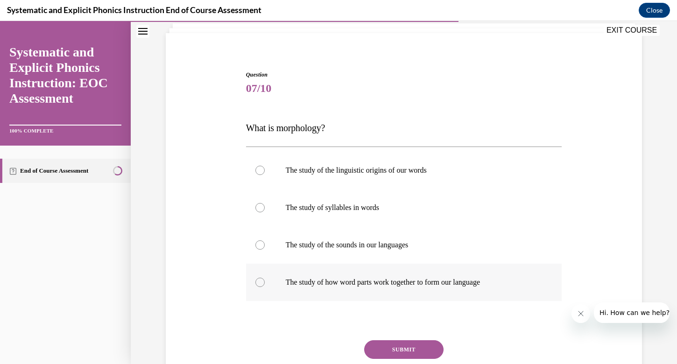
click at [260, 284] on div at bounding box center [259, 282] width 9 height 9
click at [371, 346] on button "SUBMIT" at bounding box center [403, 349] width 79 height 19
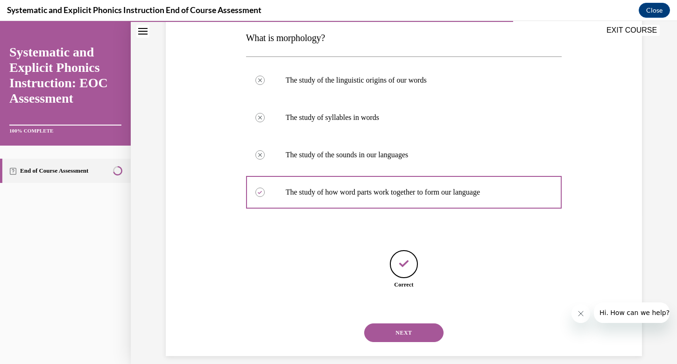
scroll to position [160, 0]
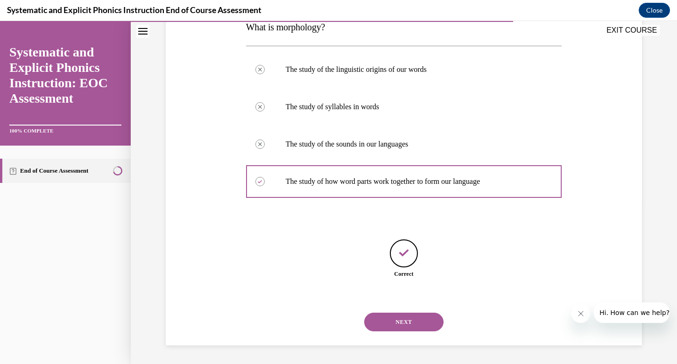
click at [394, 332] on div "NEXT" at bounding box center [404, 321] width 316 height 37
click at [394, 326] on button "NEXT" at bounding box center [403, 322] width 79 height 19
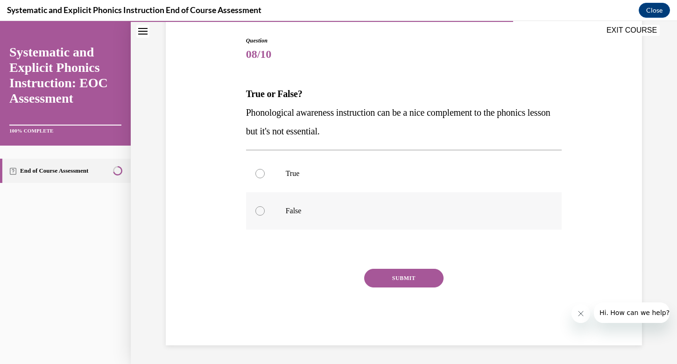
click at [265, 211] on div at bounding box center [404, 210] width 316 height 37
click at [400, 278] on button "SUBMIT" at bounding box center [403, 278] width 79 height 19
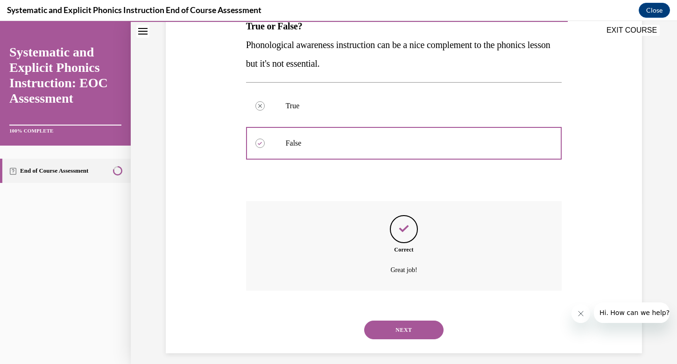
scroll to position [169, 0]
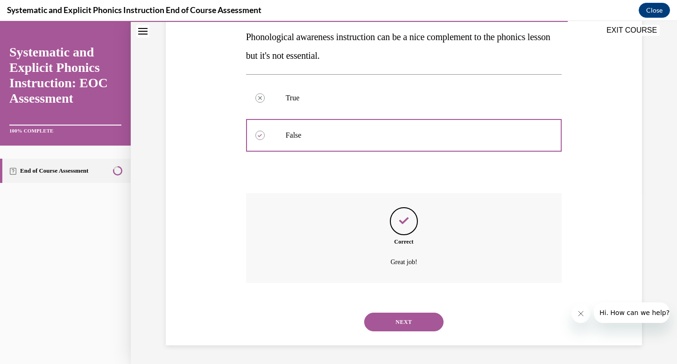
click at [400, 322] on button "NEXT" at bounding box center [403, 322] width 79 height 19
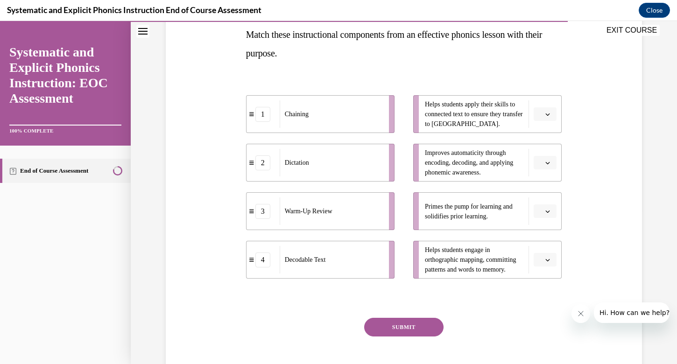
scroll to position [151, 0]
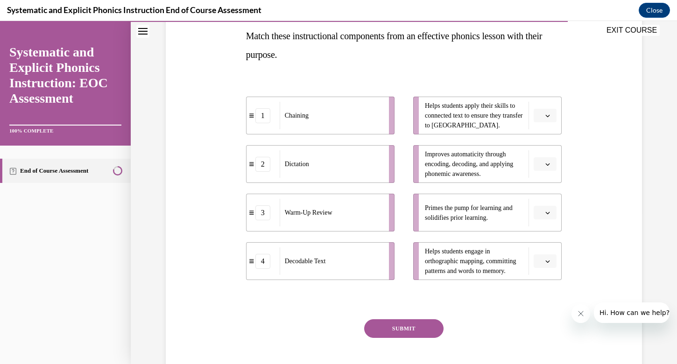
click at [549, 214] on icon "button" at bounding box center [547, 213] width 5 height 5
click at [548, 291] on div "3" at bounding box center [543, 289] width 23 height 19
click at [550, 263] on span "button" at bounding box center [547, 261] width 7 height 7
click at [546, 187] on div "1" at bounding box center [543, 184] width 23 height 19
click at [550, 117] on span "button" at bounding box center [547, 116] width 7 height 7
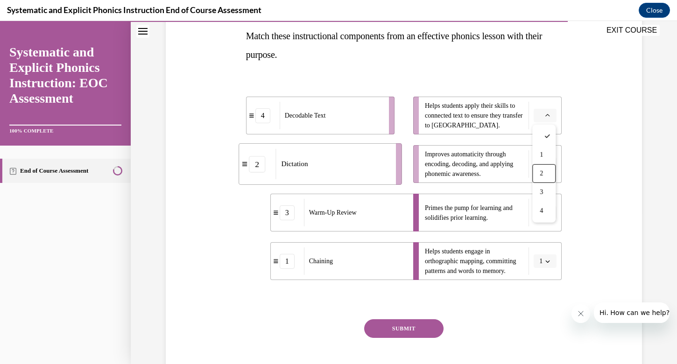
click at [587, 150] on div "Question 09/10 Match these instructional components from an effective phonics l…" at bounding box center [403, 173] width 481 height 445
click at [542, 162] on button "button" at bounding box center [545, 164] width 23 height 14
click at [546, 221] on div "2" at bounding box center [543, 222] width 23 height 19
click at [545, 118] on span "button" at bounding box center [547, 116] width 7 height 7
click at [542, 209] on span "4" at bounding box center [541, 210] width 3 height 7
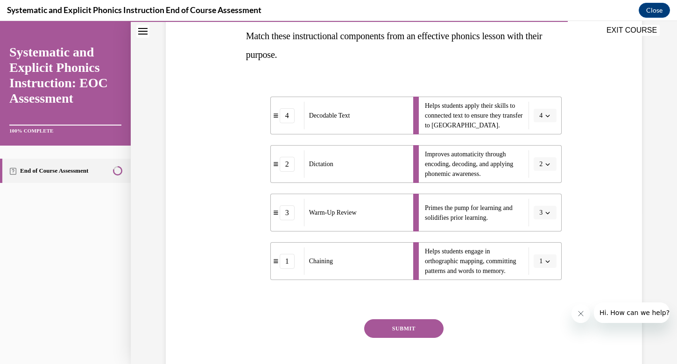
click at [422, 327] on button "SUBMIT" at bounding box center [403, 328] width 79 height 19
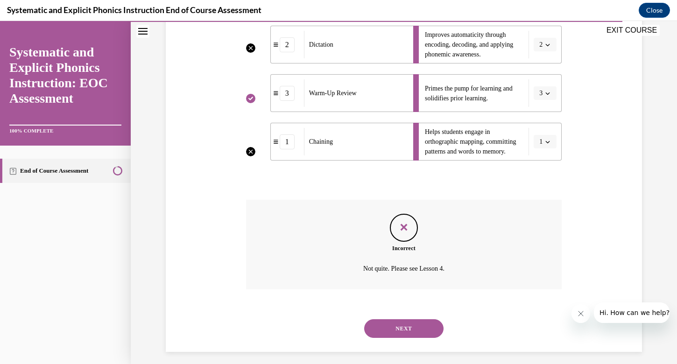
scroll to position [277, 0]
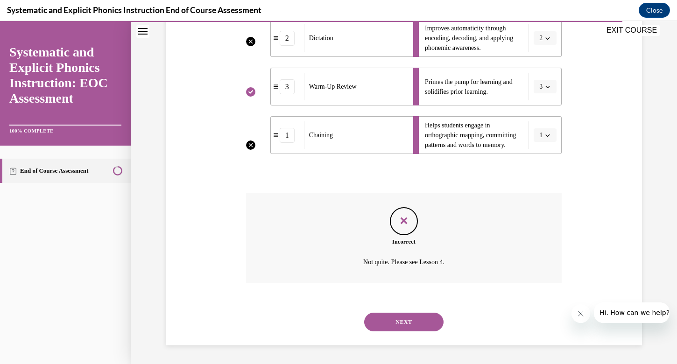
click at [403, 320] on button "NEXT" at bounding box center [403, 322] width 79 height 19
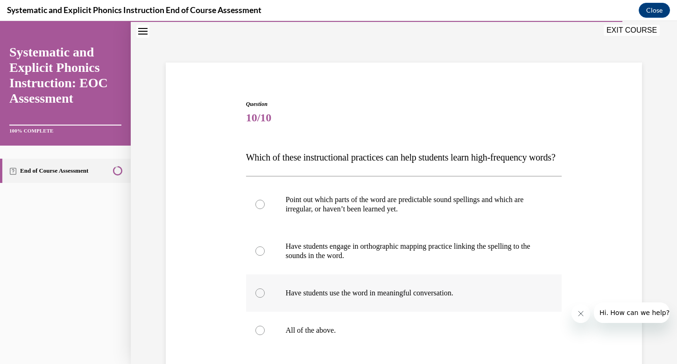
scroll to position [92, 0]
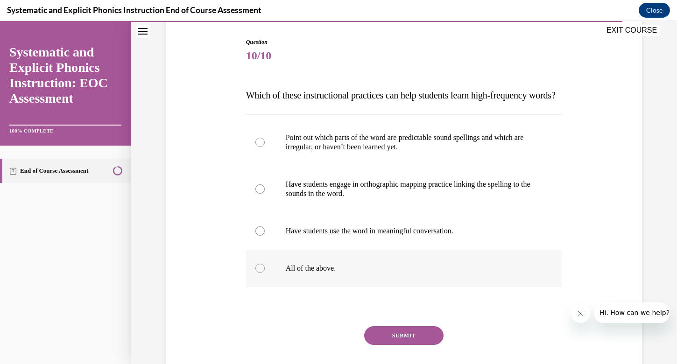
click at [257, 273] on div at bounding box center [259, 268] width 9 height 9
click at [382, 345] on button "SUBMIT" at bounding box center [403, 335] width 79 height 19
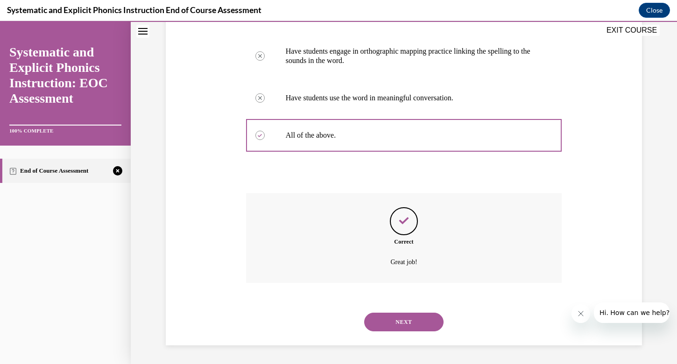
scroll to position [244, 0]
click at [413, 325] on button "NEXT" at bounding box center [403, 322] width 79 height 19
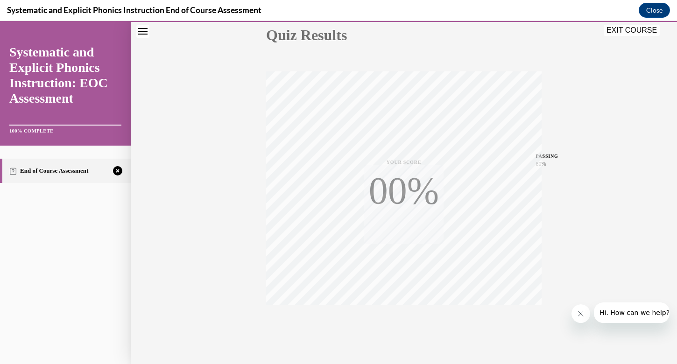
scroll to position [135, 0]
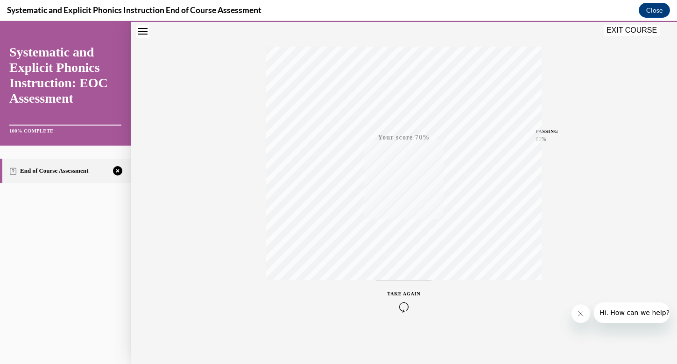
click at [404, 302] on icon "button" at bounding box center [403, 307] width 33 height 10
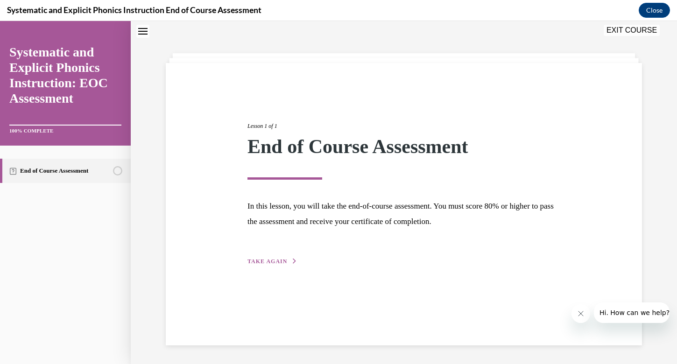
click at [277, 259] on span "TAKE AGAIN" at bounding box center [267, 261] width 40 height 7
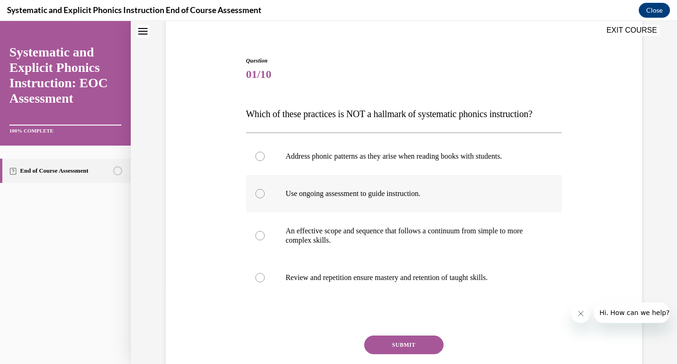
scroll to position [76, 0]
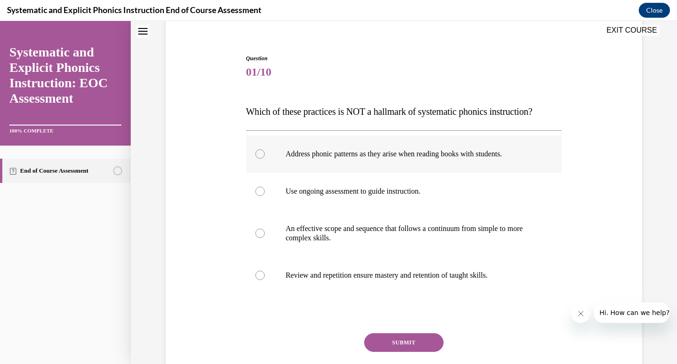
click at [255, 155] on div at bounding box center [259, 153] width 9 height 9
click at [376, 338] on button "SUBMIT" at bounding box center [403, 342] width 79 height 19
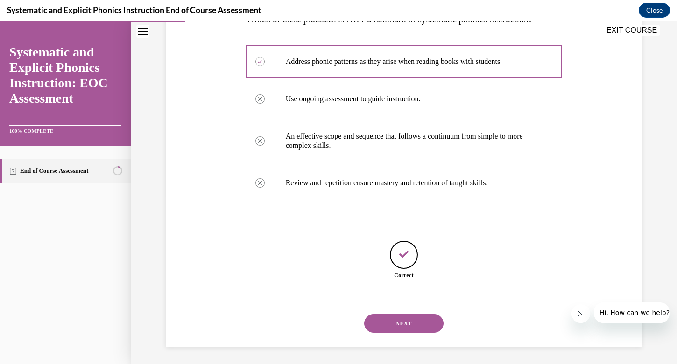
scroll to position [169, 0]
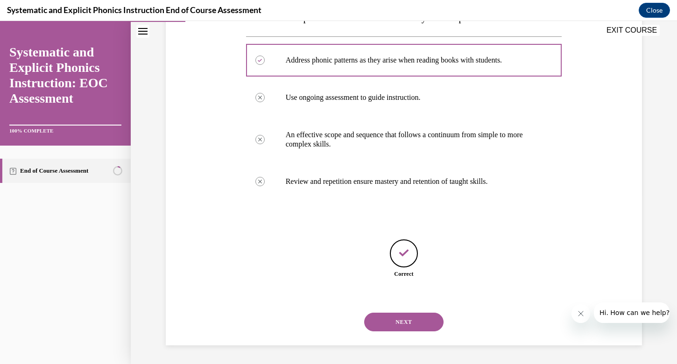
click at [380, 324] on button "NEXT" at bounding box center [403, 322] width 79 height 19
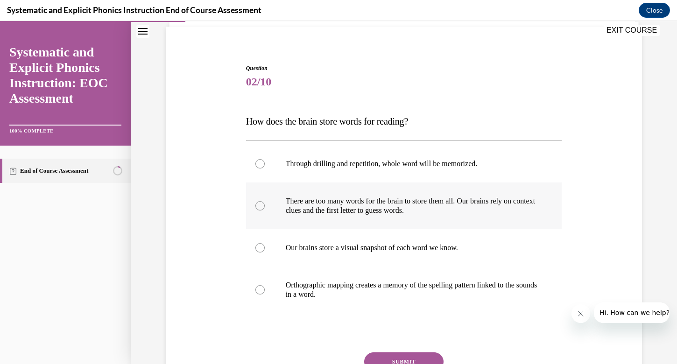
scroll to position [71, 0]
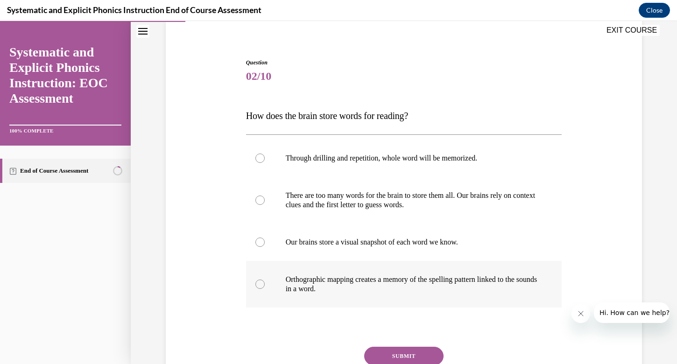
click at [258, 277] on div at bounding box center [404, 284] width 316 height 47
click at [384, 353] on button "SUBMIT" at bounding box center [403, 356] width 79 height 19
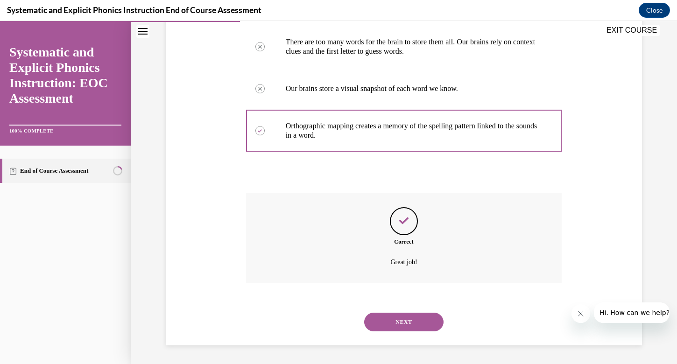
click at [394, 325] on button "NEXT" at bounding box center [403, 322] width 79 height 19
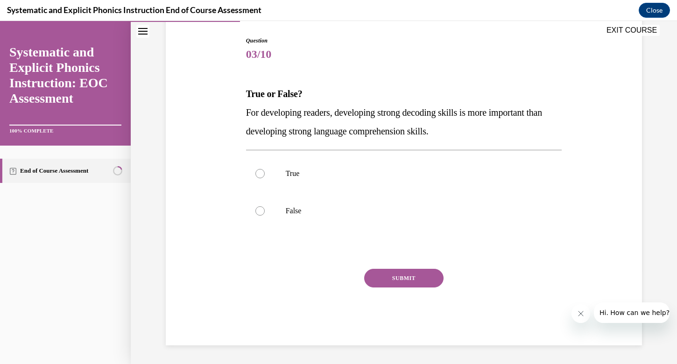
scroll to position [93, 0]
click at [261, 208] on div at bounding box center [259, 210] width 9 height 9
click at [258, 166] on div at bounding box center [404, 173] width 316 height 37
click at [373, 277] on button "SUBMIT" at bounding box center [403, 278] width 79 height 19
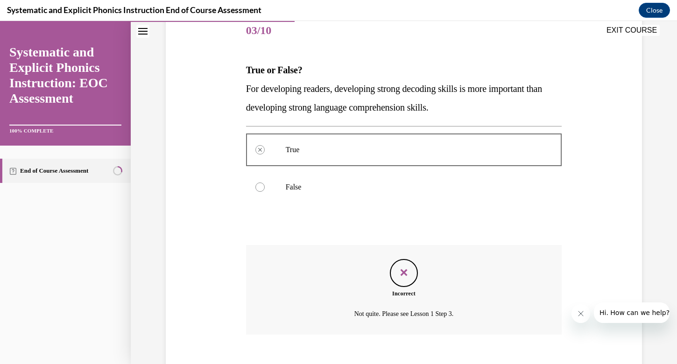
scroll to position [169, 0]
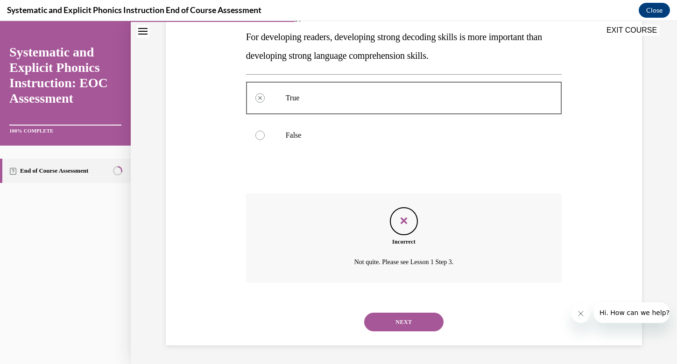
click at [383, 314] on button "NEXT" at bounding box center [403, 322] width 79 height 19
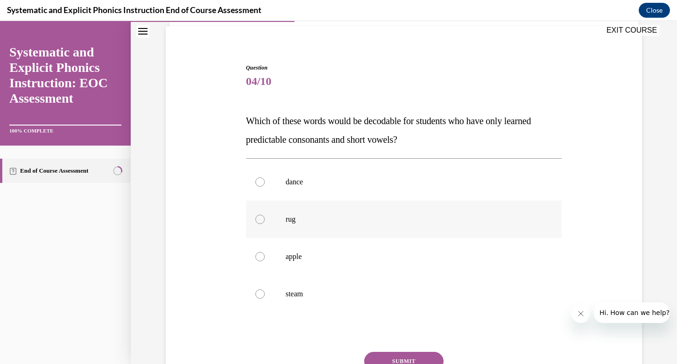
scroll to position [72, 0]
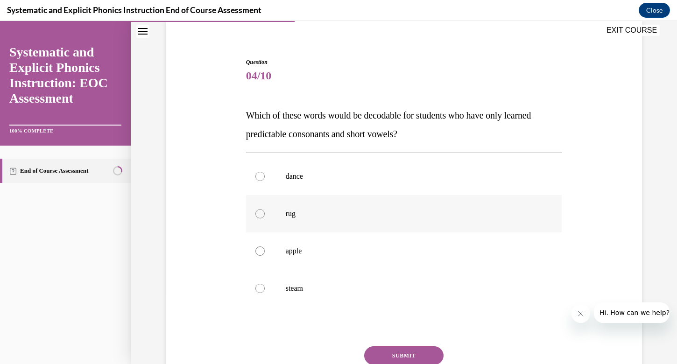
click at [260, 209] on div at bounding box center [259, 213] width 9 height 9
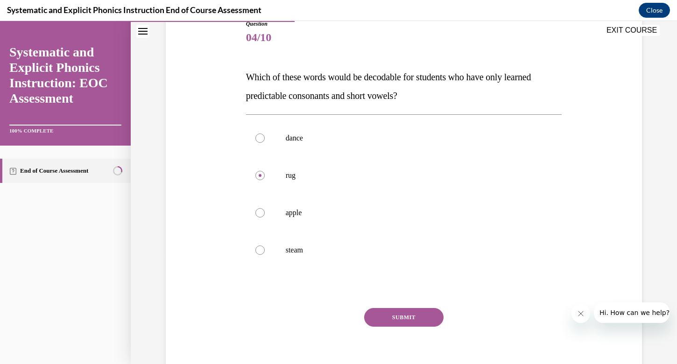
click at [390, 322] on button "SUBMIT" at bounding box center [403, 317] width 79 height 19
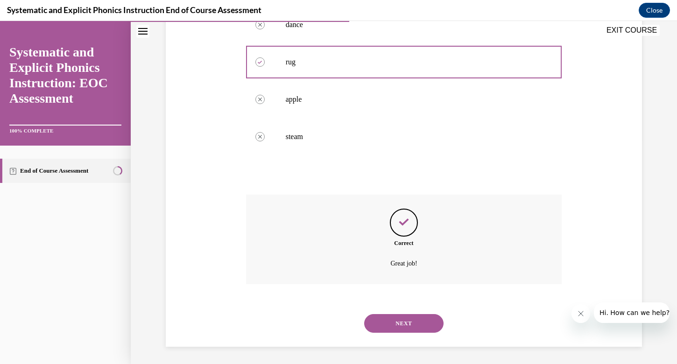
scroll to position [225, 0]
click at [395, 319] on button "NEXT" at bounding box center [403, 322] width 79 height 19
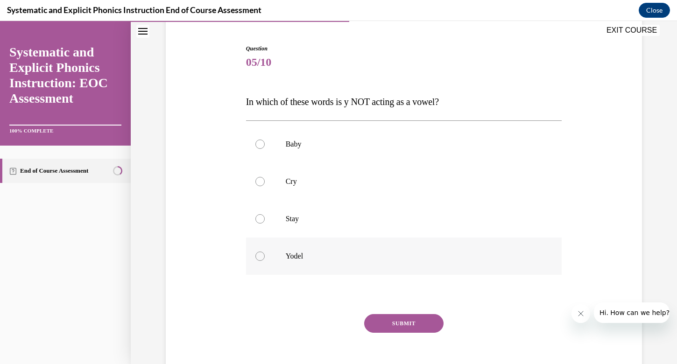
scroll to position [88, 0]
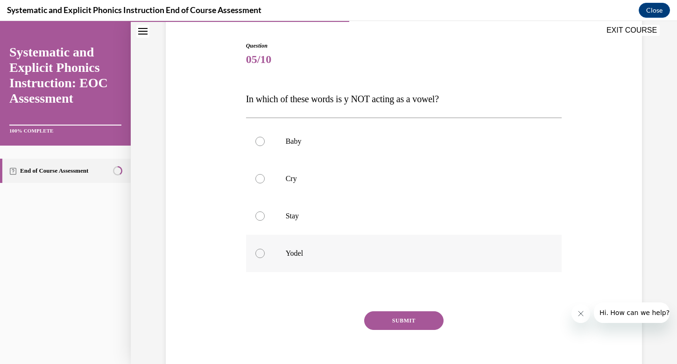
click at [261, 253] on div at bounding box center [259, 253] width 9 height 9
click at [400, 324] on button "SUBMIT" at bounding box center [403, 320] width 79 height 19
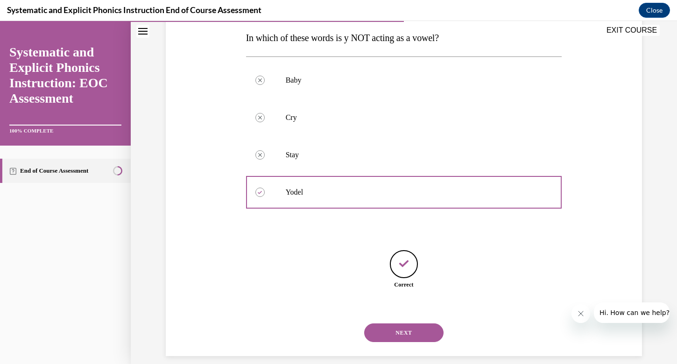
scroll to position [160, 0]
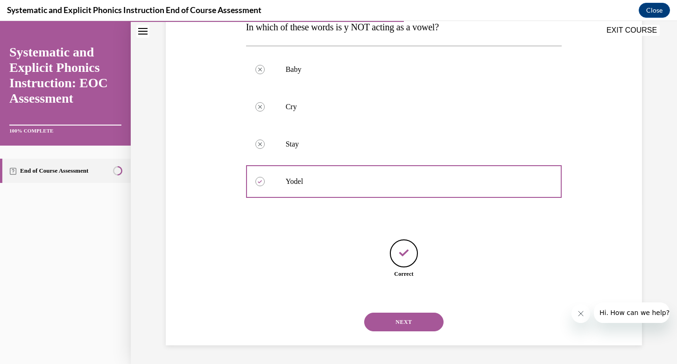
click at [394, 325] on button "NEXT" at bounding box center [403, 322] width 79 height 19
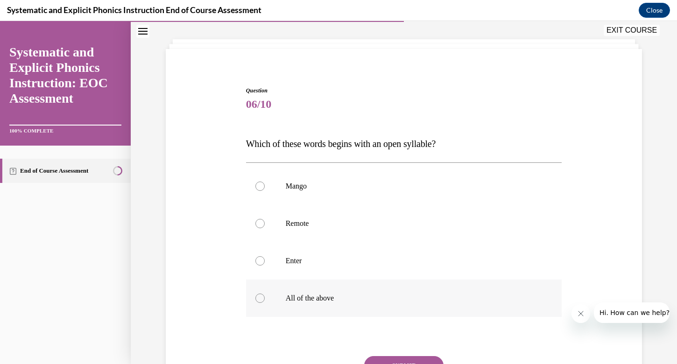
scroll to position [75, 0]
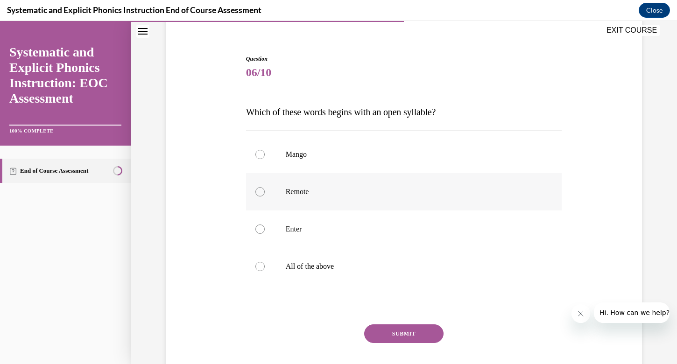
click at [271, 198] on div at bounding box center [404, 191] width 316 height 37
click at [381, 329] on button "SUBMIT" at bounding box center [403, 333] width 79 height 19
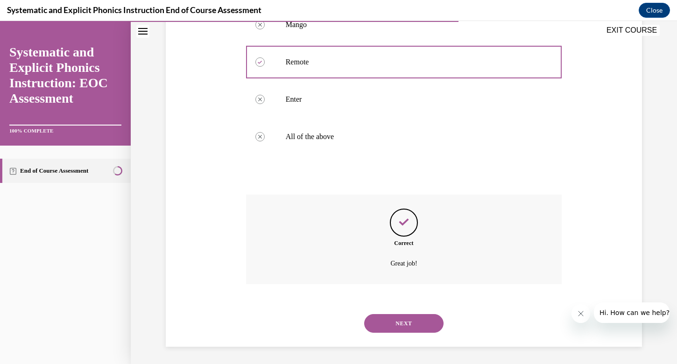
scroll to position [206, 0]
click at [386, 326] on button "NEXT" at bounding box center [403, 322] width 79 height 19
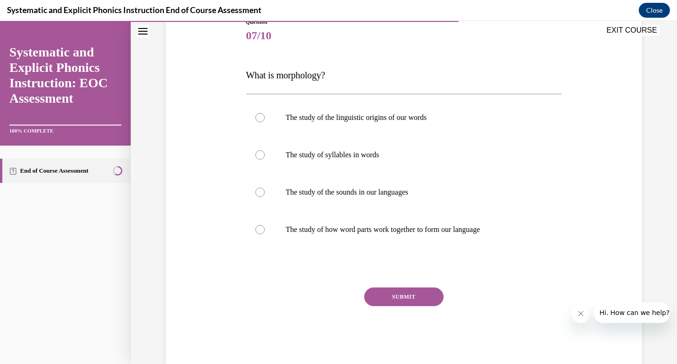
scroll to position [131, 0]
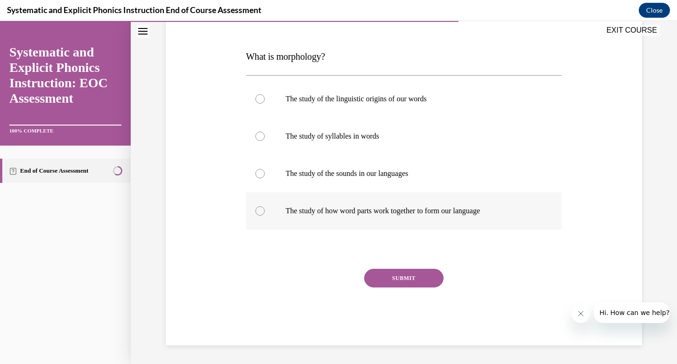
click at [259, 208] on div at bounding box center [259, 210] width 9 height 9
click at [373, 277] on button "SUBMIT" at bounding box center [403, 278] width 79 height 19
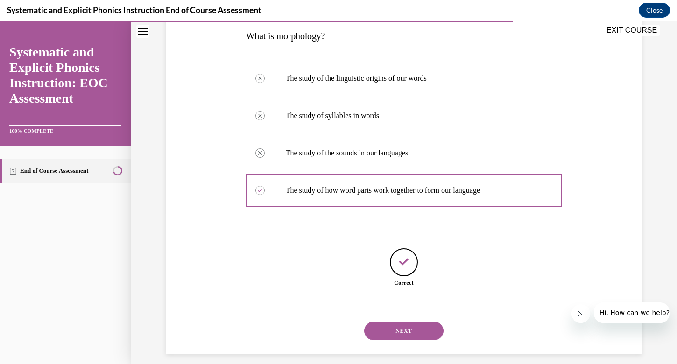
scroll to position [160, 0]
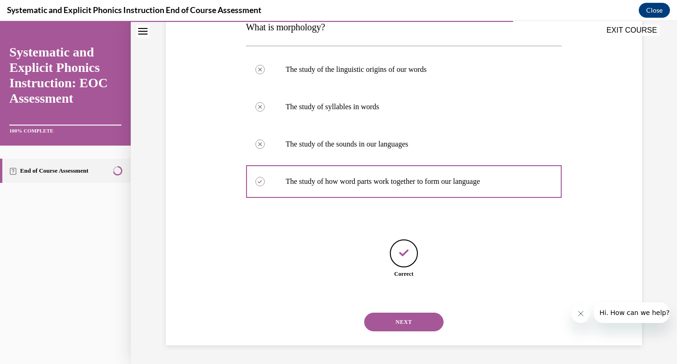
click at [380, 304] on div "NEXT" at bounding box center [404, 321] width 316 height 37
click at [382, 325] on button "NEXT" at bounding box center [403, 322] width 79 height 19
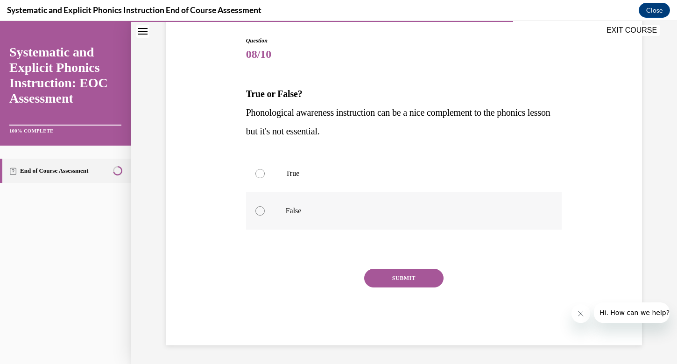
click at [259, 214] on div at bounding box center [259, 210] width 9 height 9
click at [394, 279] on button "SUBMIT" at bounding box center [403, 278] width 79 height 19
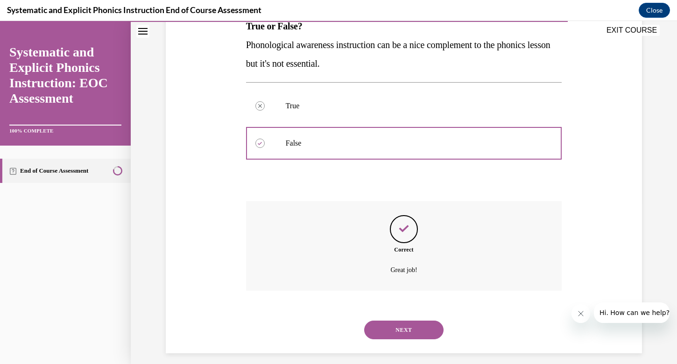
scroll to position [169, 0]
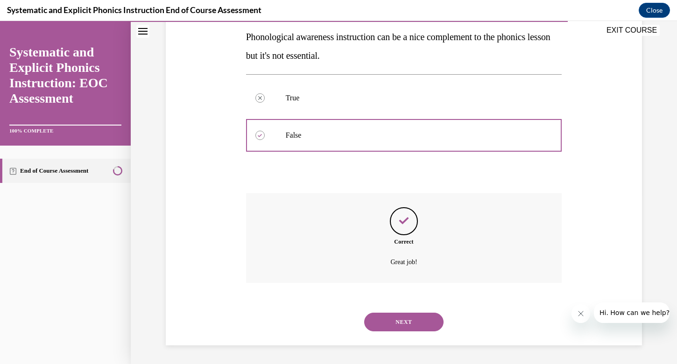
click at [402, 324] on button "NEXT" at bounding box center [403, 322] width 79 height 19
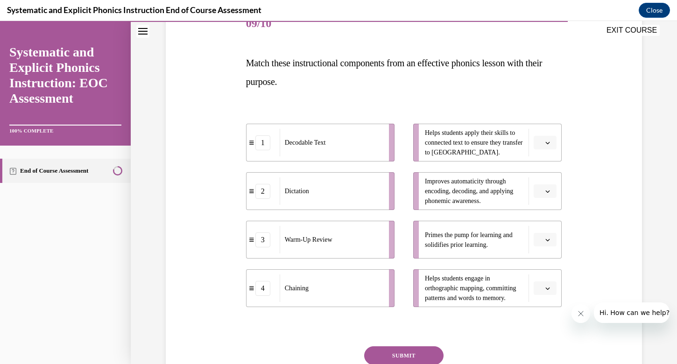
scroll to position [125, 0]
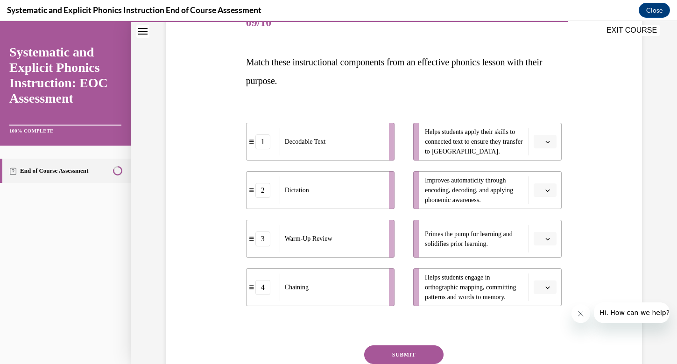
click at [552, 191] on button "button" at bounding box center [545, 190] width 23 height 14
click at [493, 245] on span "Primes the pump for learning and solidifies prior learning." at bounding box center [474, 239] width 99 height 20
click at [543, 236] on button "button" at bounding box center [545, 239] width 23 height 14
click at [535, 312] on div "3" at bounding box center [543, 315] width 23 height 19
click at [546, 286] on icon "button" at bounding box center [547, 287] width 5 height 5
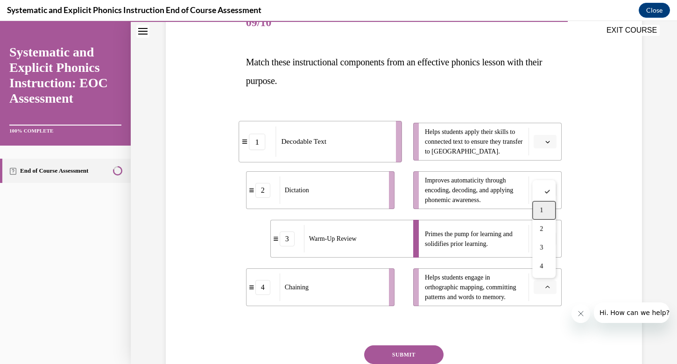
click at [542, 210] on span "1" at bounding box center [541, 210] width 3 height 7
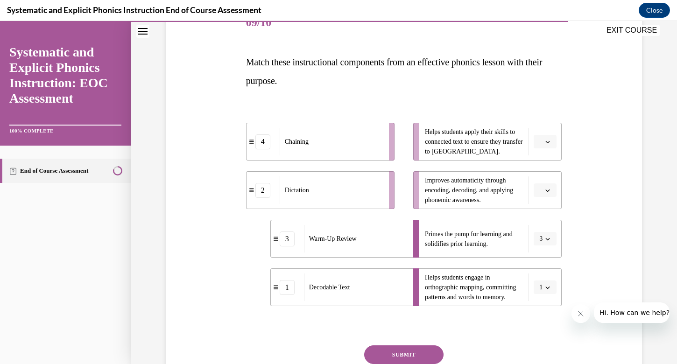
click at [550, 184] on button "button" at bounding box center [545, 190] width 23 height 14
click at [544, 226] on div "1" at bounding box center [543, 229] width 23 height 19
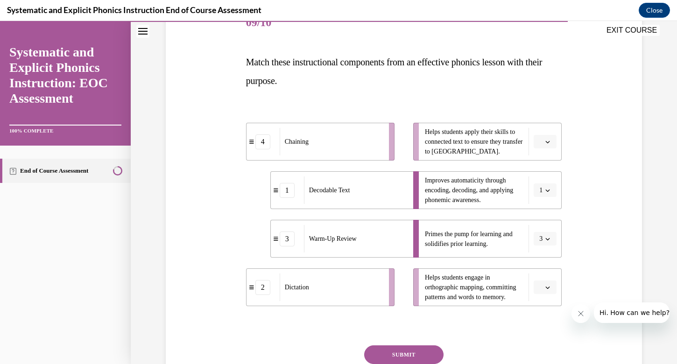
click at [545, 140] on span "button" at bounding box center [547, 142] width 7 height 7
click at [545, 202] on div "2" at bounding box center [543, 199] width 23 height 19
click at [544, 291] on button "button" at bounding box center [545, 288] width 23 height 14
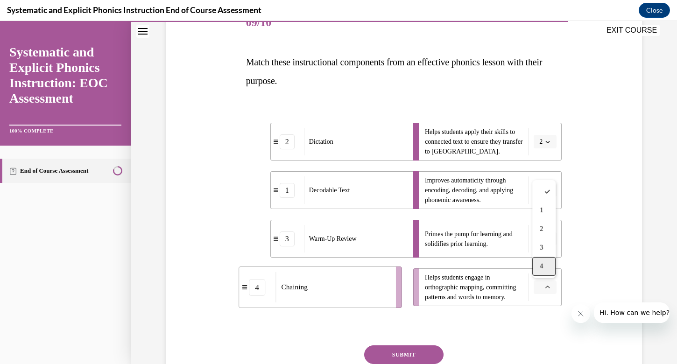
click at [545, 268] on div "4" at bounding box center [543, 266] width 23 height 19
click at [434, 350] on button "SUBMIT" at bounding box center [403, 354] width 79 height 19
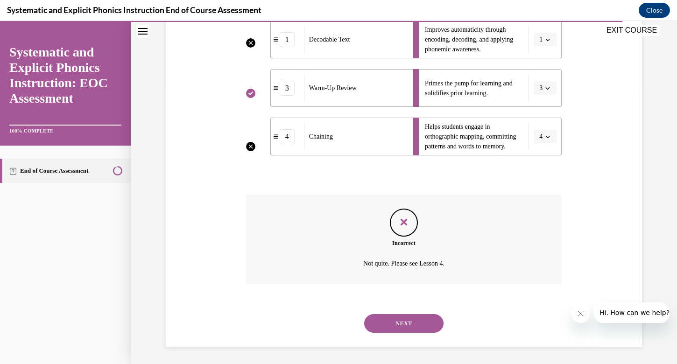
scroll to position [277, 0]
click at [430, 326] on button "NEXT" at bounding box center [403, 322] width 79 height 19
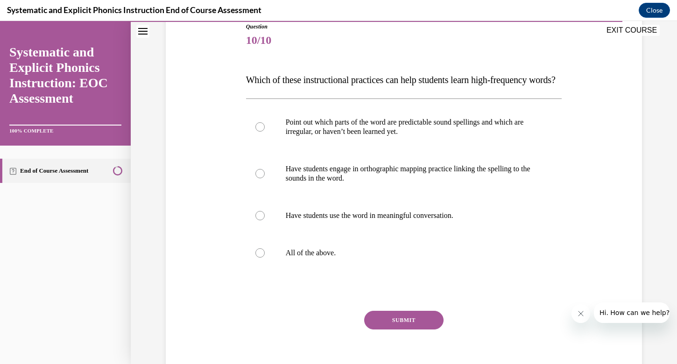
scroll to position [144, 0]
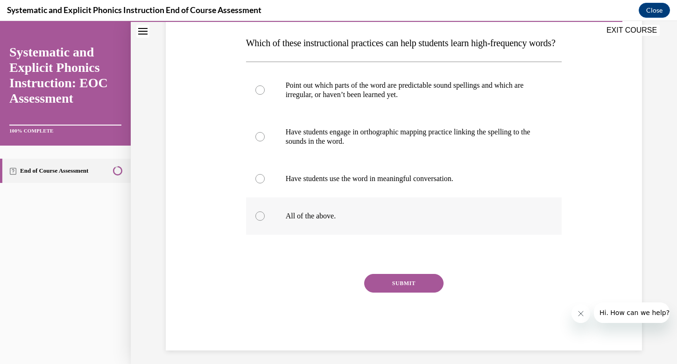
click at [263, 235] on div at bounding box center [404, 215] width 316 height 37
click at [392, 293] on button "SUBMIT" at bounding box center [403, 283] width 79 height 19
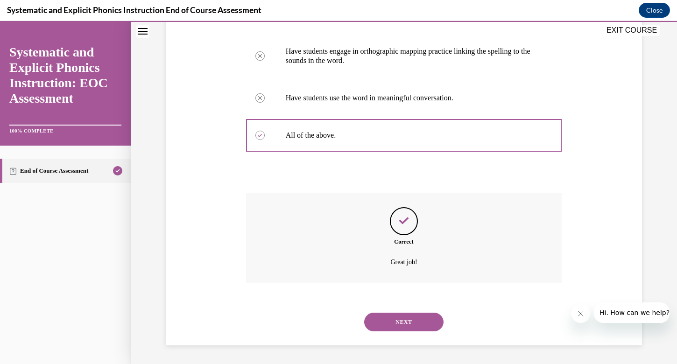
scroll to position [244, 0]
click at [392, 319] on button "NEXT" at bounding box center [403, 322] width 79 height 19
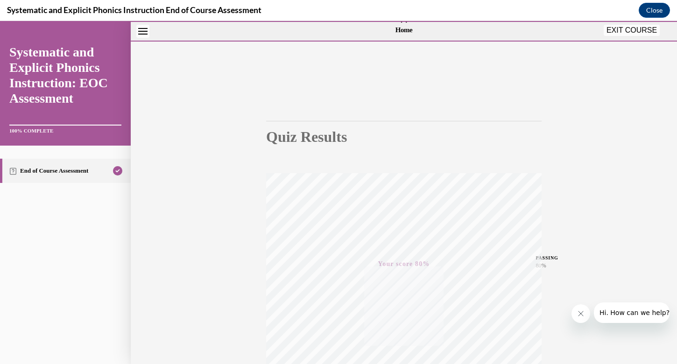
scroll to position [0, 0]
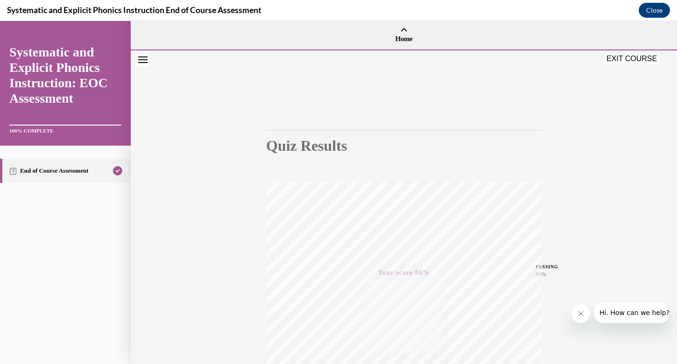
click at [611, 60] on button "EXIT COURSE" at bounding box center [632, 58] width 56 height 11
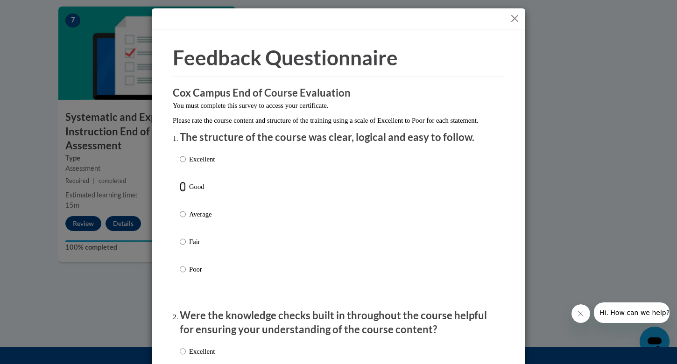
click at [182, 192] on input "Good" at bounding box center [183, 187] width 6 height 10
radio input "true"
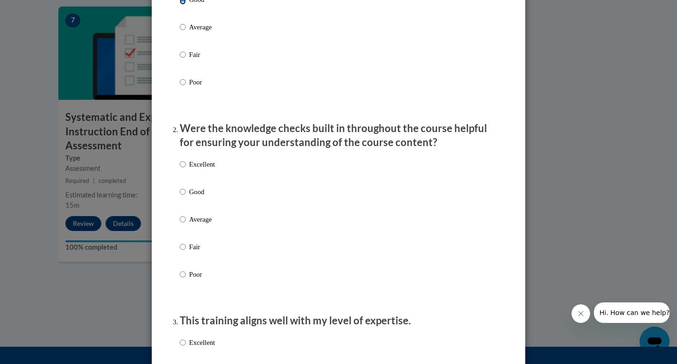
scroll to position [198, 0]
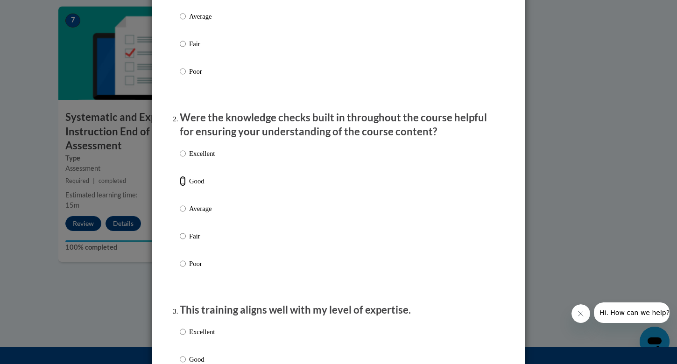
click at [183, 186] on input "Good" at bounding box center [183, 181] width 6 height 10
radio input "true"
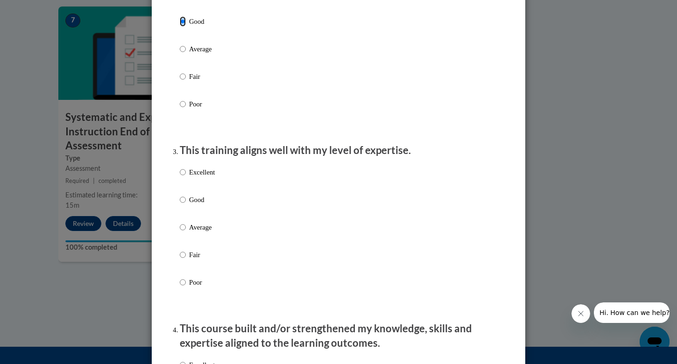
scroll to position [359, 0]
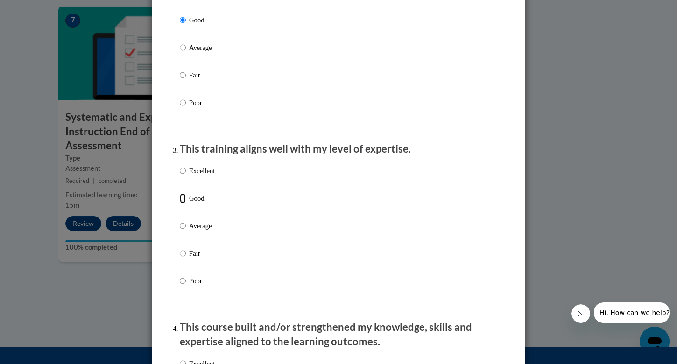
click at [183, 204] on input "Good" at bounding box center [183, 198] width 6 height 10
radio input "true"
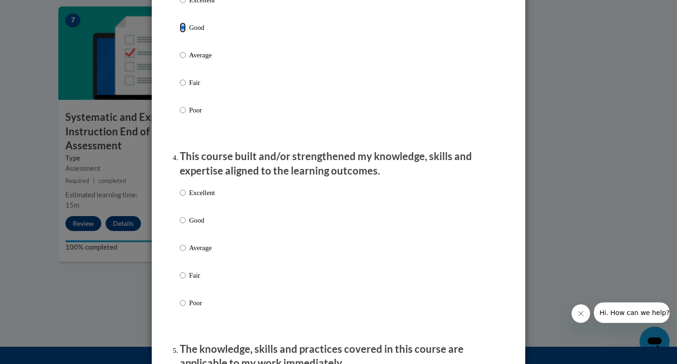
scroll to position [536, 0]
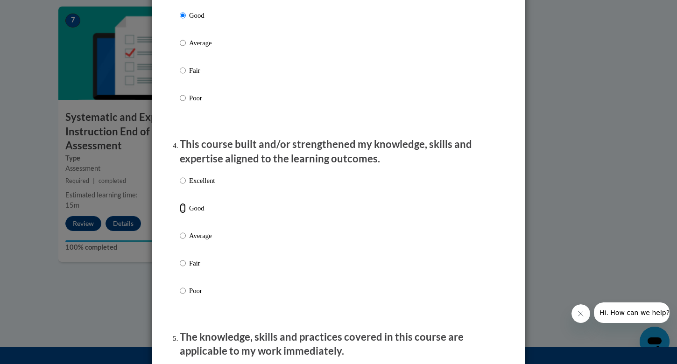
click at [184, 213] on input "Good" at bounding box center [183, 208] width 6 height 10
radio input "true"
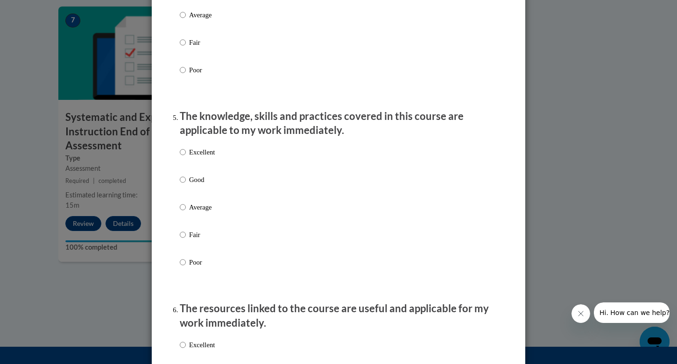
scroll to position [764, 0]
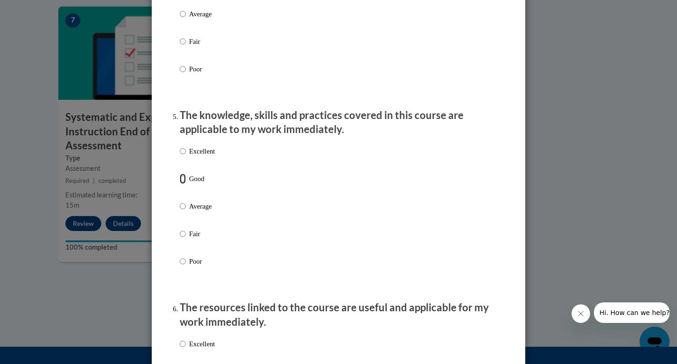
click at [182, 184] on input "Good" at bounding box center [183, 179] width 6 height 10
radio input "true"
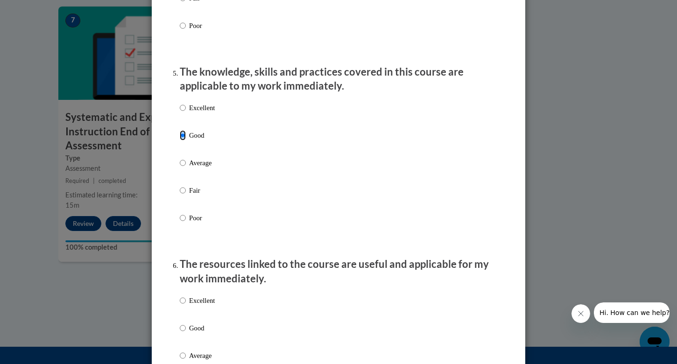
scroll to position [808, 0]
click at [184, 167] on input "Average" at bounding box center [183, 162] width 6 height 10
radio input "true"
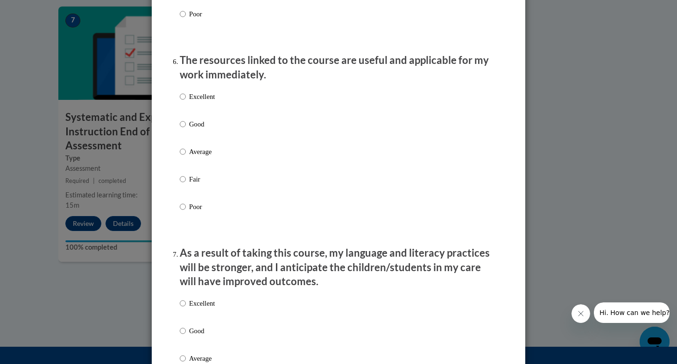
scroll to position [1006, 0]
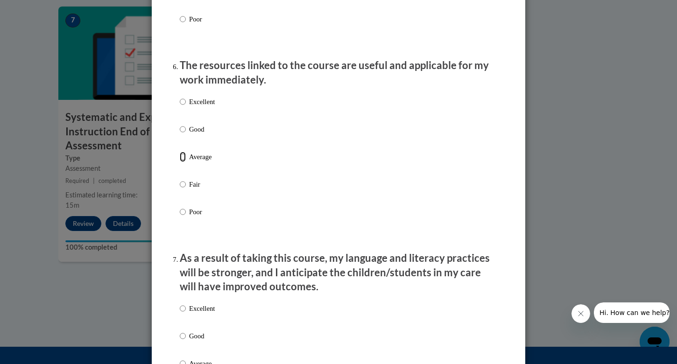
click at [184, 162] on input "Average" at bounding box center [183, 157] width 6 height 10
radio input "true"
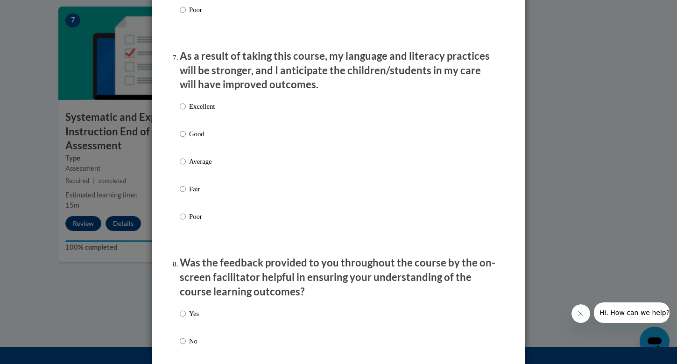
scroll to position [1212, 0]
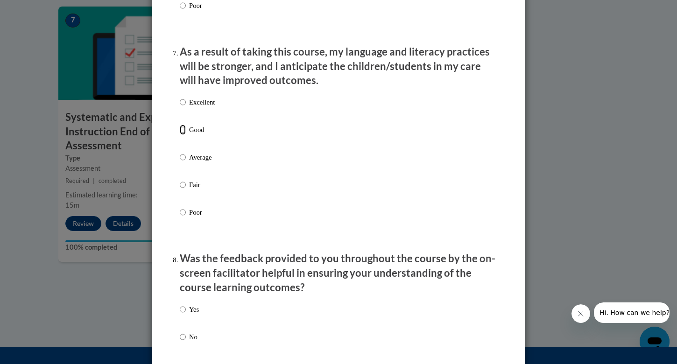
click at [184, 135] on input "Good" at bounding box center [183, 130] width 6 height 10
radio input "true"
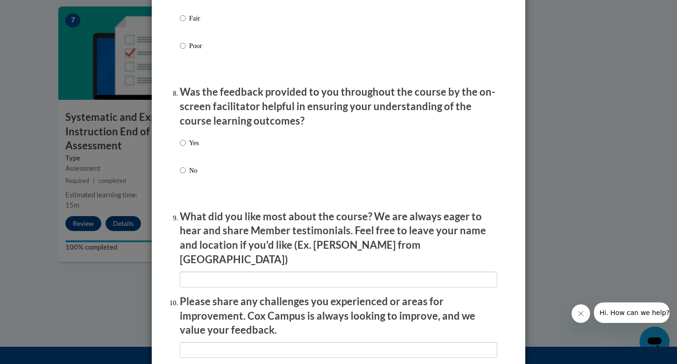
scroll to position [1382, 0]
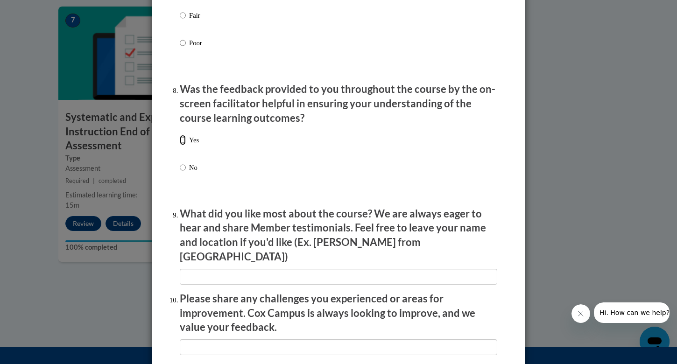
click at [183, 145] on input "Yes" at bounding box center [183, 140] width 6 height 10
radio input "true"
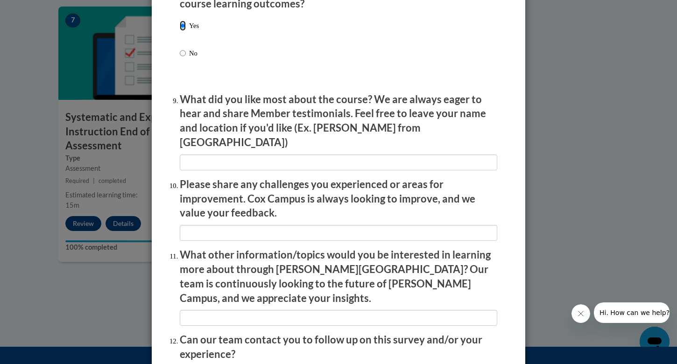
scroll to position [1500, 0]
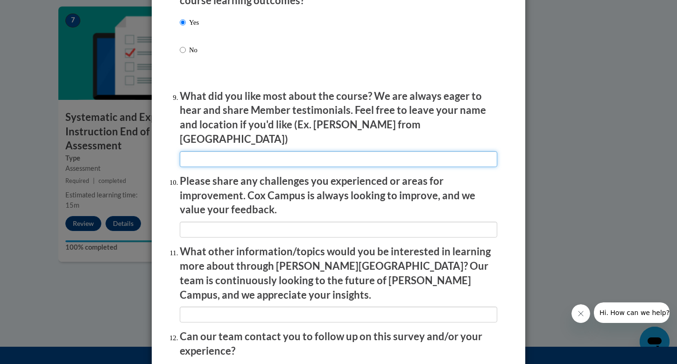
click at [251, 153] on input "textbox" at bounding box center [338, 159] width 317 height 16
drag, startPoint x: 232, startPoint y: 154, endPoint x: 398, endPoint y: 153, distance: 165.7
click at [398, 153] on input "textbox" at bounding box center [338, 159] width 317 height 16
type input "I liked that the videos showed teachers demonstrating helping students with pho…"
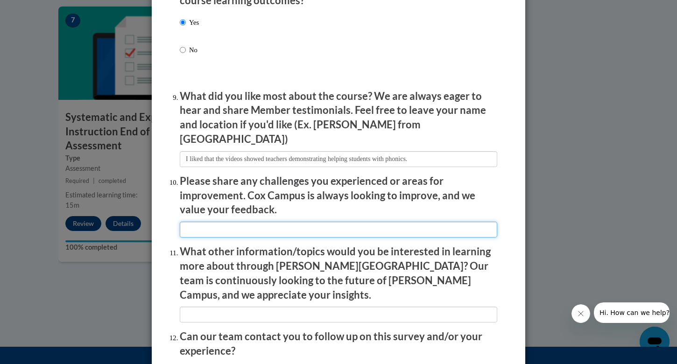
click at [359, 222] on input "textbox" at bounding box center [338, 230] width 317 height 16
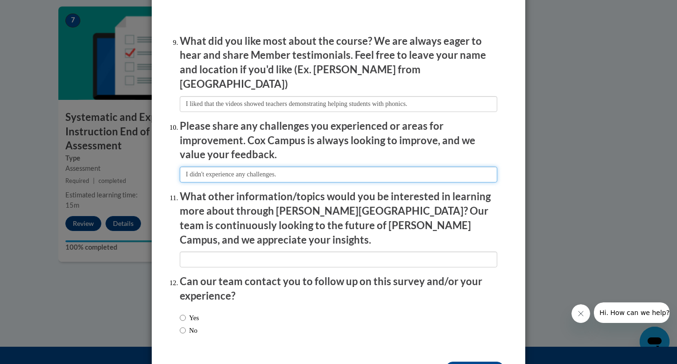
scroll to position [1578, 0]
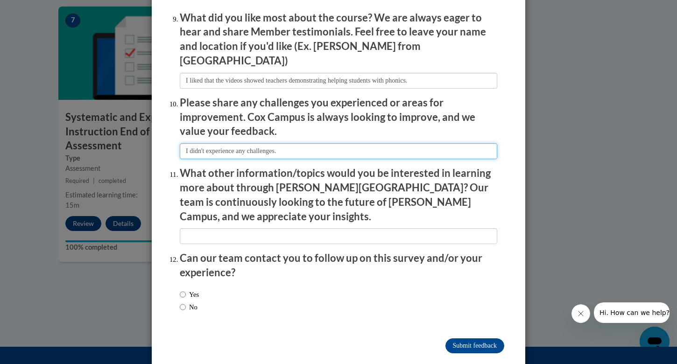
type input "I didn't experience any challenges."
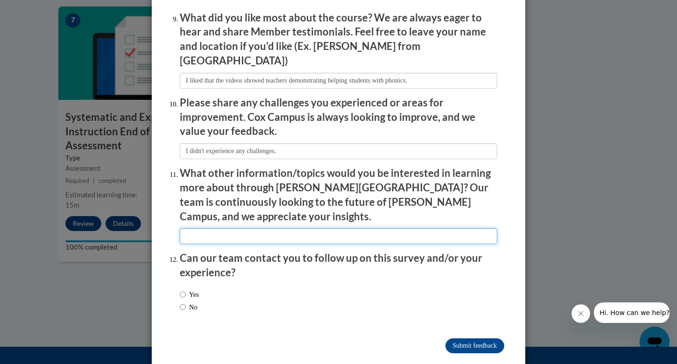
click at [351, 228] on input "textbox" at bounding box center [338, 236] width 317 height 16
type input "It would be interesting to learn more about comprehension of reading material."
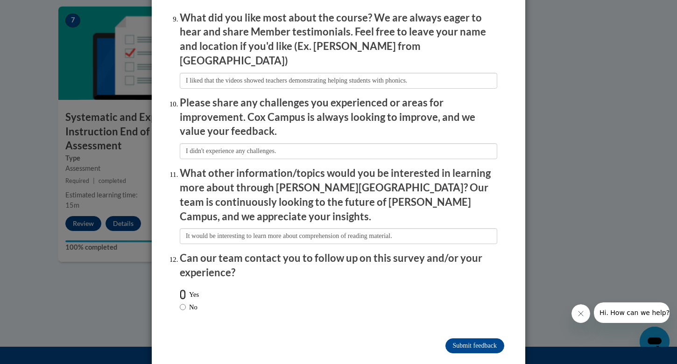
click at [182, 289] on input "Yes" at bounding box center [183, 294] width 6 height 10
radio input "true"
click at [185, 302] on input "No" at bounding box center [183, 307] width 6 height 10
radio input "true"
click at [476, 338] on input "Submit feedback" at bounding box center [474, 345] width 59 height 15
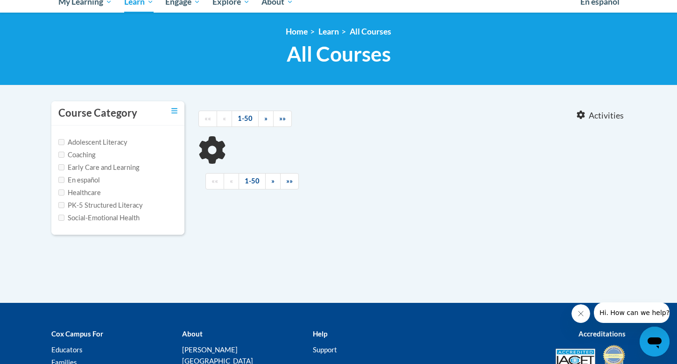
scroll to position [113, 0]
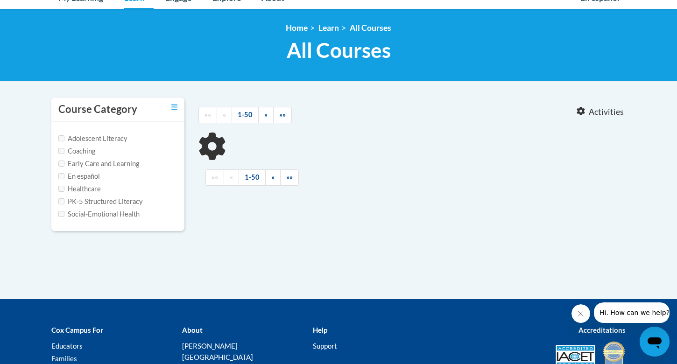
type input "meeting students emotional needs"
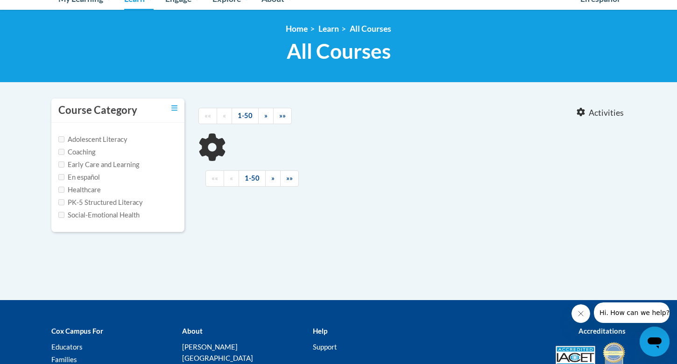
type input "meeting students emotional needs"
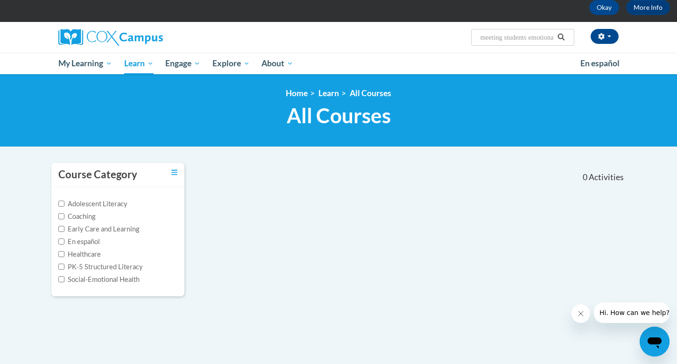
scroll to position [44, 0]
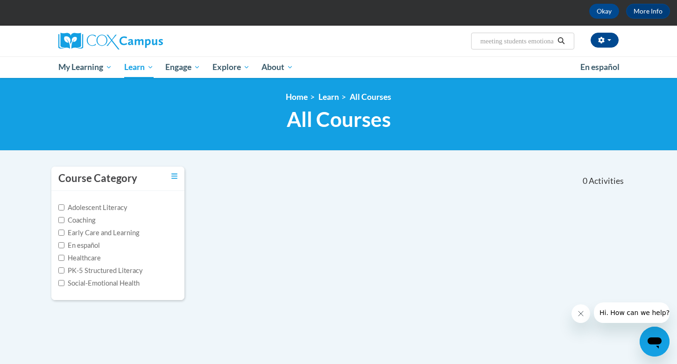
click at [491, 41] on input "meeting students emotional needs" at bounding box center [516, 40] width 75 height 11
drag, startPoint x: 479, startPoint y: 40, endPoint x: 613, endPoint y: 40, distance: 134.9
click at [613, 40] on div "Isabella Geiss (America/Denver UTC-06:00) My Profile Inbox My Transcripts Log O…" at bounding box center [434, 38] width 383 height 24
drag, startPoint x: 481, startPoint y: 42, endPoint x: 562, endPoint y: 41, distance: 80.3
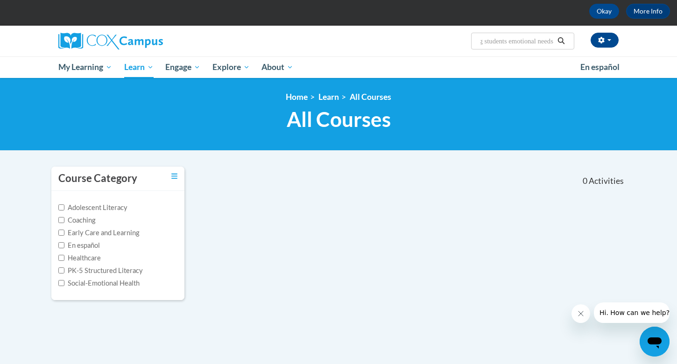
click at [562, 41] on span "Search Search... meeting students emotional needs" at bounding box center [522, 41] width 103 height 17
type input "trauma informed practices"
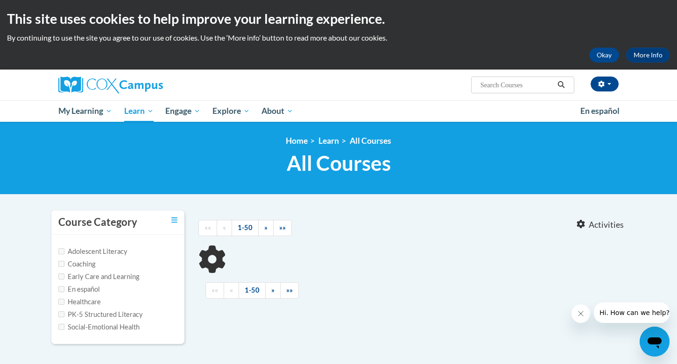
type input "trauma informed practices"
click at [496, 82] on input "trauma informed practices" at bounding box center [516, 84] width 75 height 11
drag, startPoint x: 508, startPoint y: 86, endPoint x: 567, endPoint y: 80, distance: 59.1
click at [567, 80] on span "Search Search... trauma informed practices" at bounding box center [522, 85] width 103 height 17
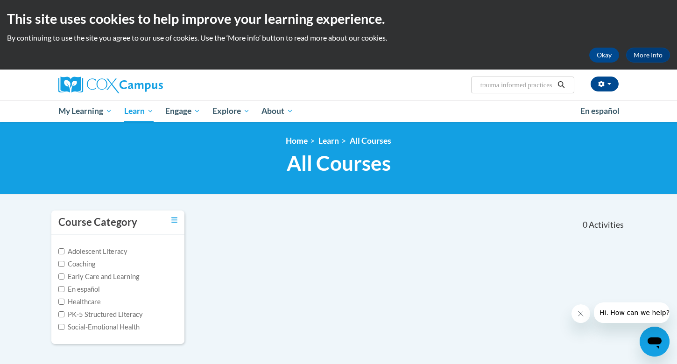
click at [554, 83] on button "Search" at bounding box center [561, 84] width 14 height 11
click at [545, 86] on input "trauma informed practices" at bounding box center [516, 84] width 75 height 11
drag, startPoint x: 553, startPoint y: 87, endPoint x: 566, endPoint y: 86, distance: 13.1
click at [566, 86] on span "Search Search... trauma informed practices" at bounding box center [522, 85] width 103 height 17
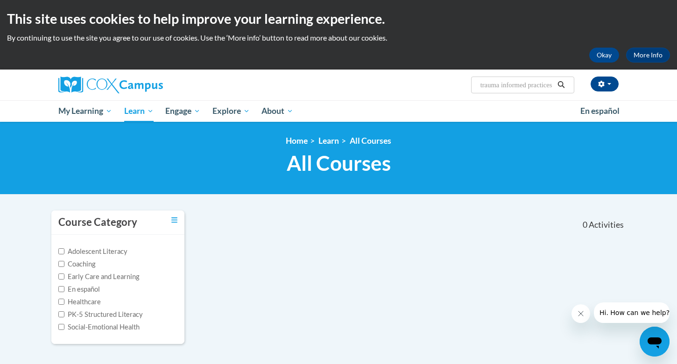
scroll to position [0, 6]
drag, startPoint x: 504, startPoint y: 84, endPoint x: 631, endPoint y: 88, distance: 127.5
click at [631, 88] on div "[PERSON_NAME] ([GEOGRAPHIC_DATA]/[GEOGRAPHIC_DATA] UTC-06:00) My Profile Inbox …" at bounding box center [338, 85] width 588 height 31
type input "trauma"
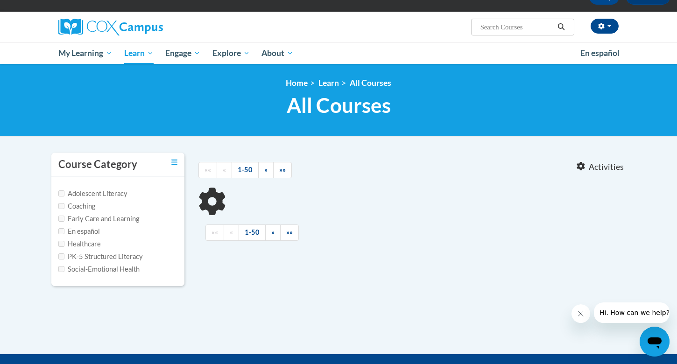
type input "trauma"
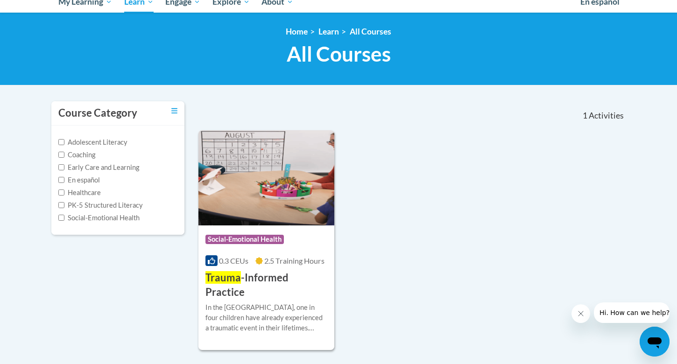
scroll to position [162, 0]
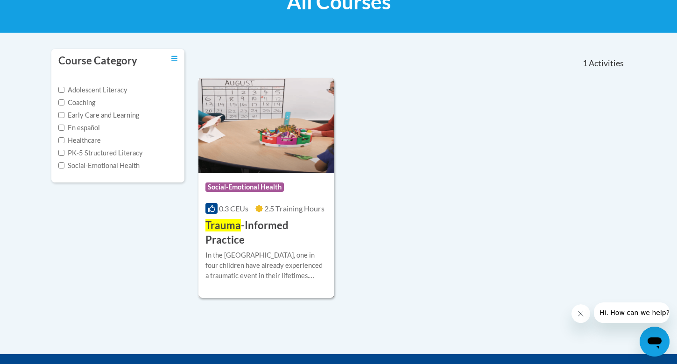
click at [297, 220] on h3 "Trauma -Informed Practice" at bounding box center [266, 232] width 122 height 29
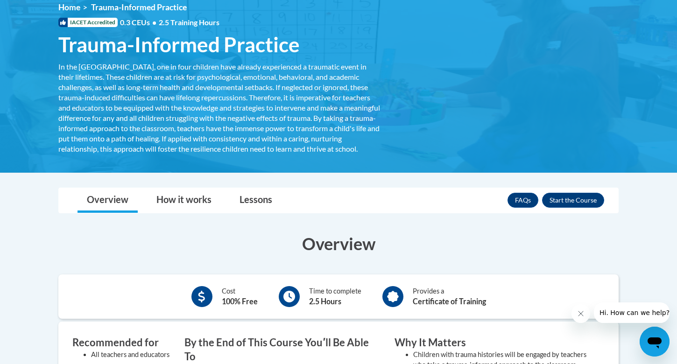
scroll to position [113, 0]
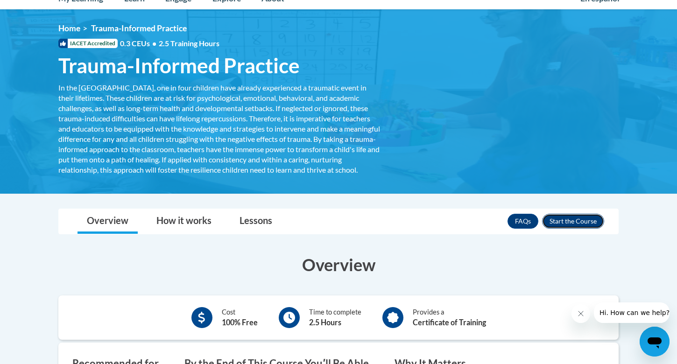
click at [568, 229] on button "Enroll" at bounding box center [573, 221] width 62 height 15
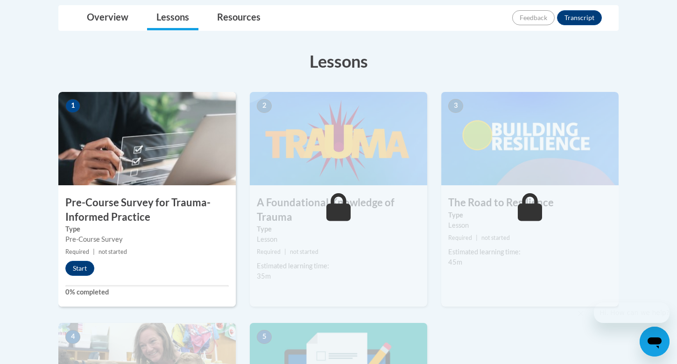
scroll to position [228, 0]
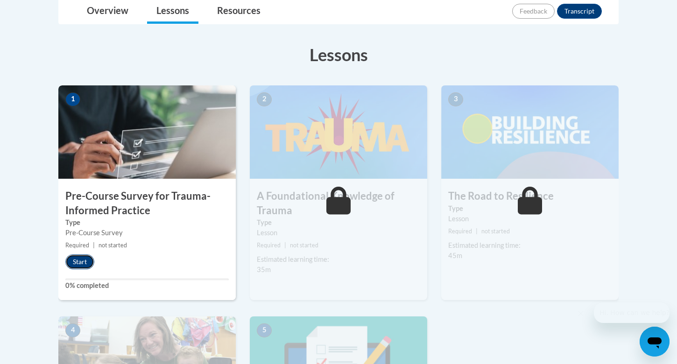
click at [78, 261] on button "Start" at bounding box center [79, 261] width 29 height 15
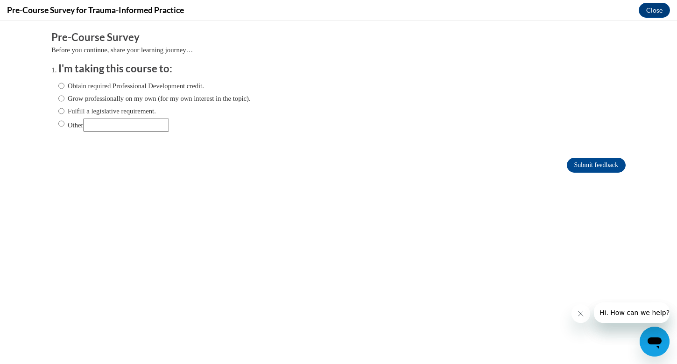
scroll to position [0, 0]
click at [64, 87] on label "Obtain required Professional Development credit." at bounding box center [131, 86] width 146 height 10
click at [64, 87] on input "Obtain required Professional Development credit." at bounding box center [61, 86] width 6 height 10
radio input "true"
click at [598, 165] on input "Submit feedback" at bounding box center [596, 165] width 59 height 15
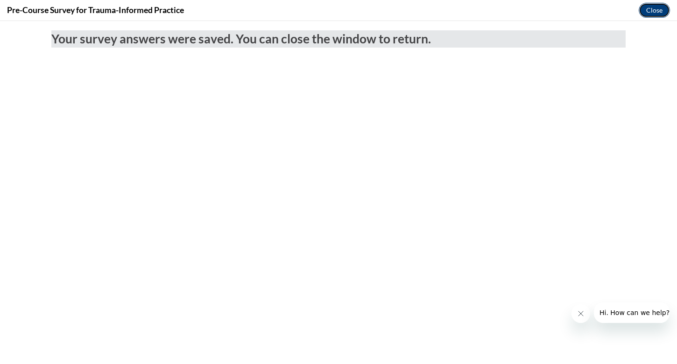
click at [656, 14] on button "Close" at bounding box center [654, 10] width 31 height 15
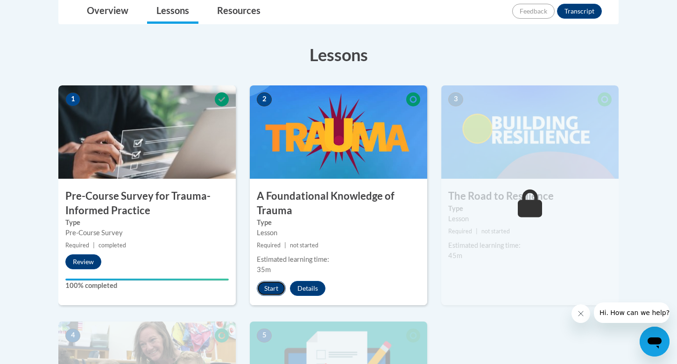
click at [274, 288] on button "Start" at bounding box center [271, 288] width 29 height 15
